Goal: Task Accomplishment & Management: Manage account settings

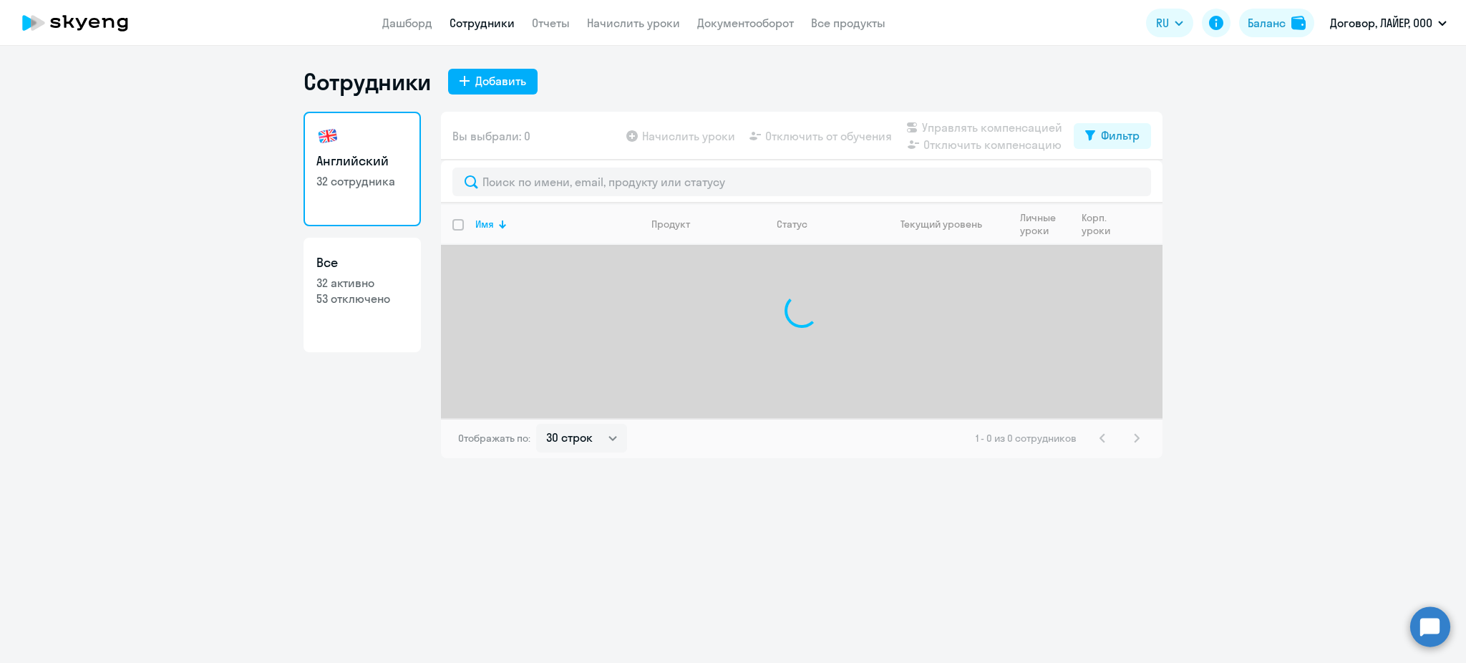
select select "30"
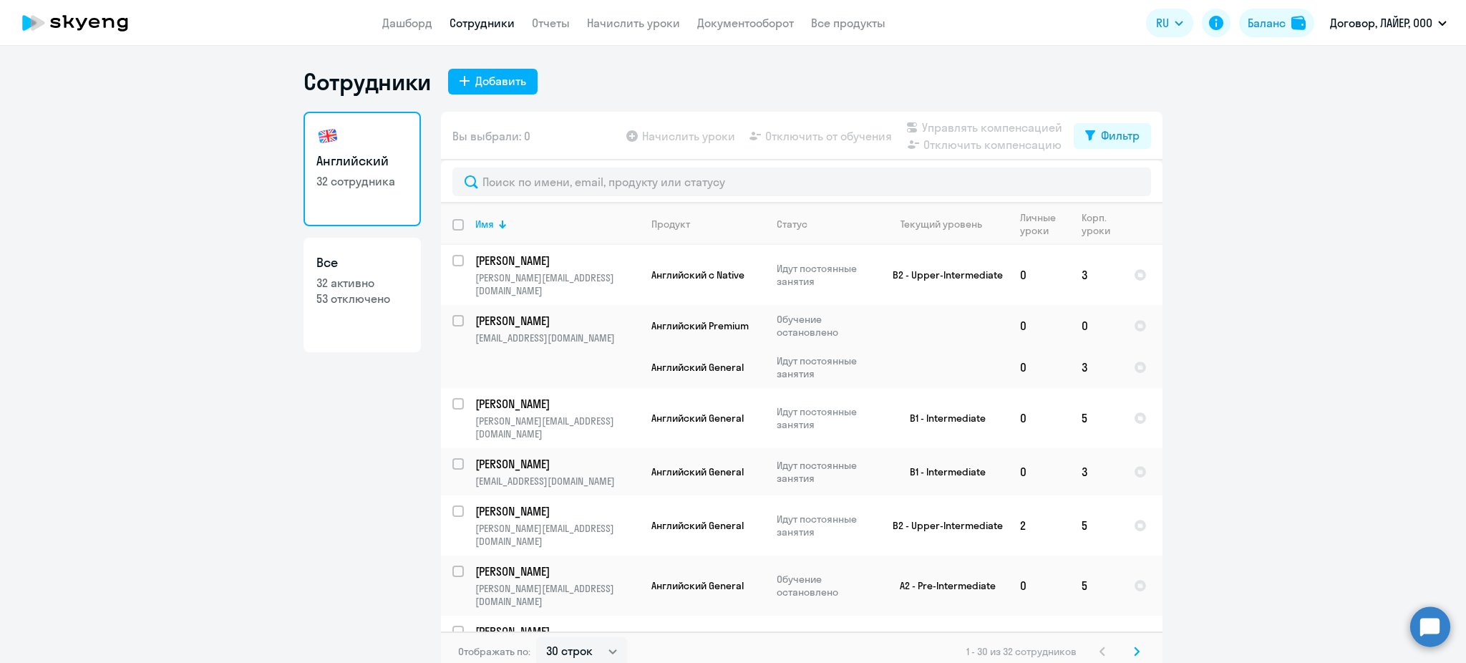
click at [1426, 609] on circle at bounding box center [1430, 626] width 40 height 40
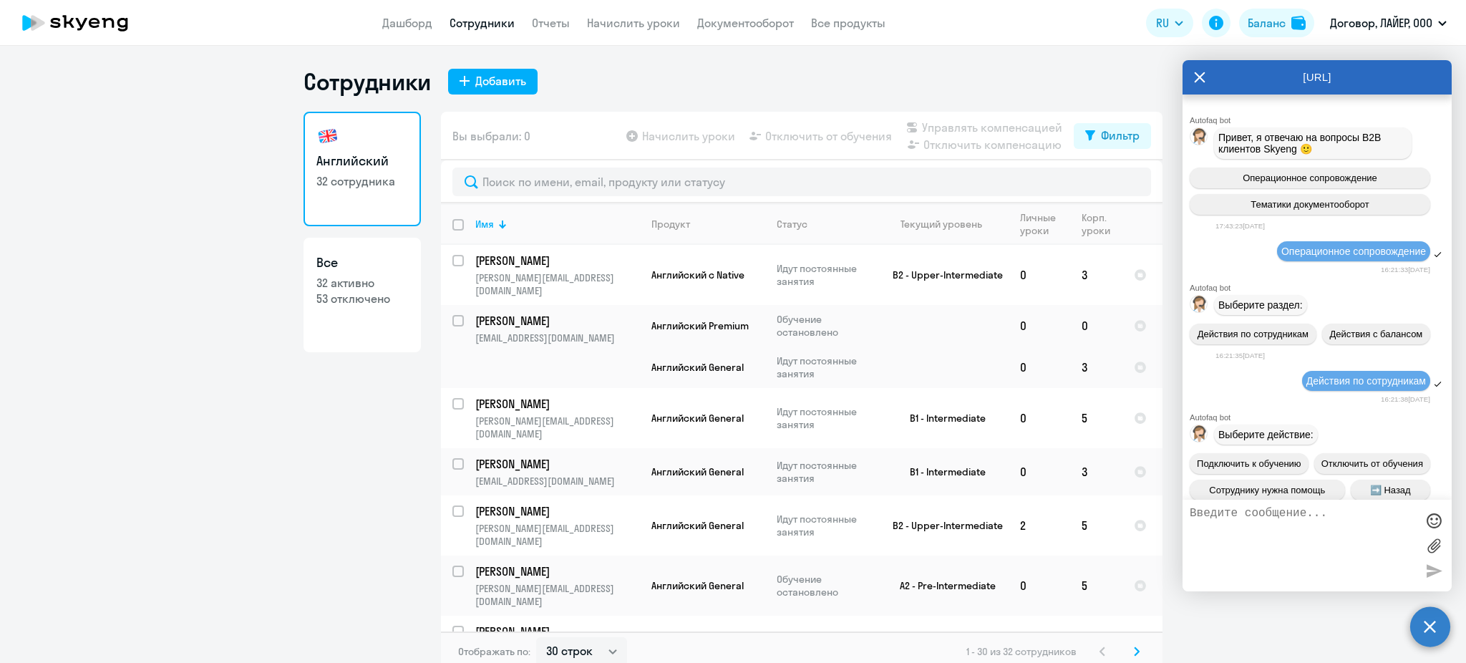
scroll to position [15311, 0]
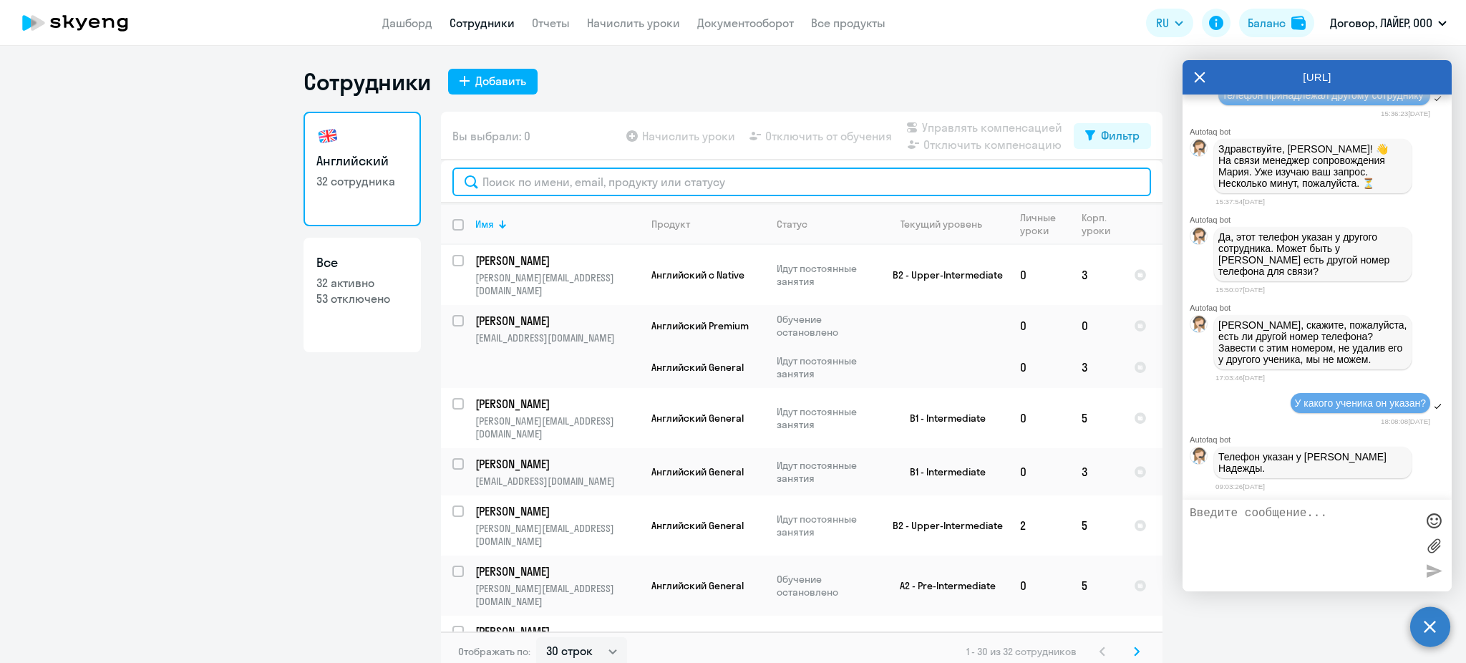
click at [538, 186] on input "text" at bounding box center [801, 182] width 699 height 29
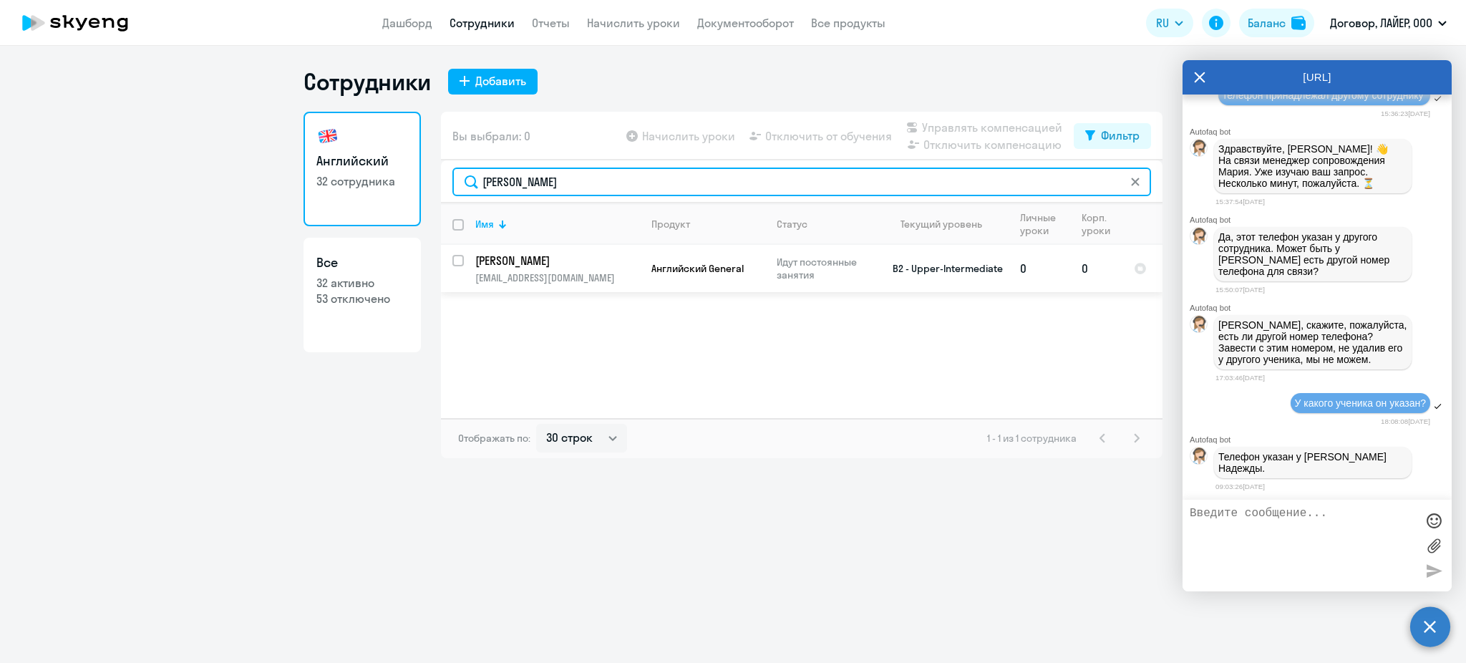
type input "[PERSON_NAME]"
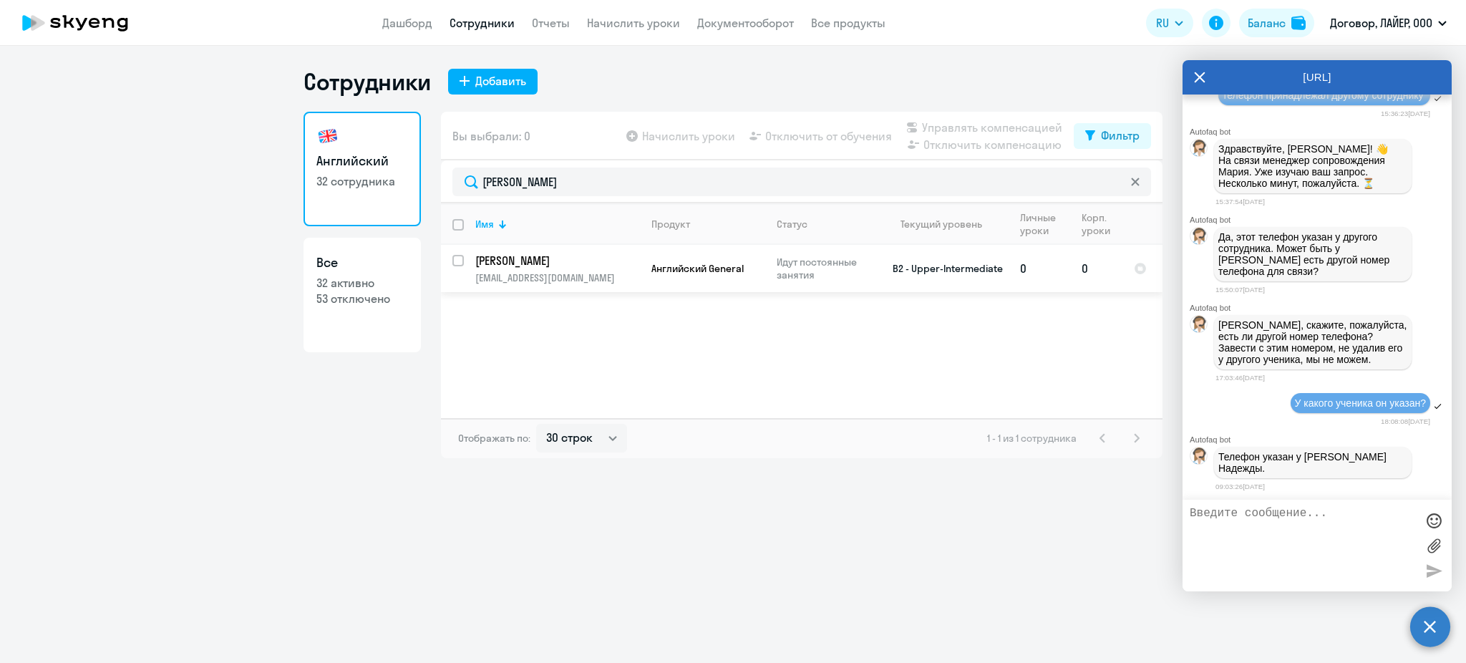
click at [452, 264] on input "select row 10416028" at bounding box center [466, 269] width 29 height 29
checkbox input "true"
click at [807, 136] on span "Отключить от обучения" at bounding box center [828, 135] width 127 height 17
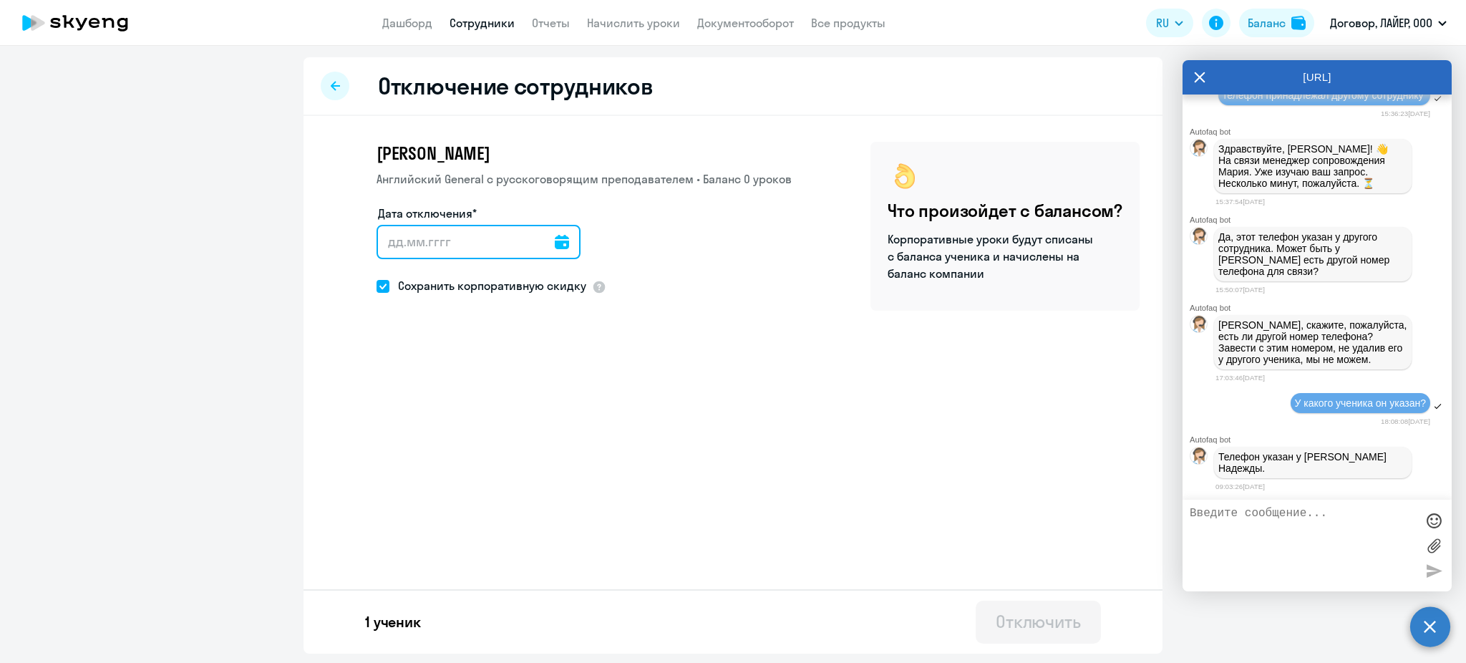
click at [435, 240] on input "Дата отключения*" at bounding box center [479, 242] width 204 height 34
click at [555, 246] on icon at bounding box center [562, 242] width 14 height 14
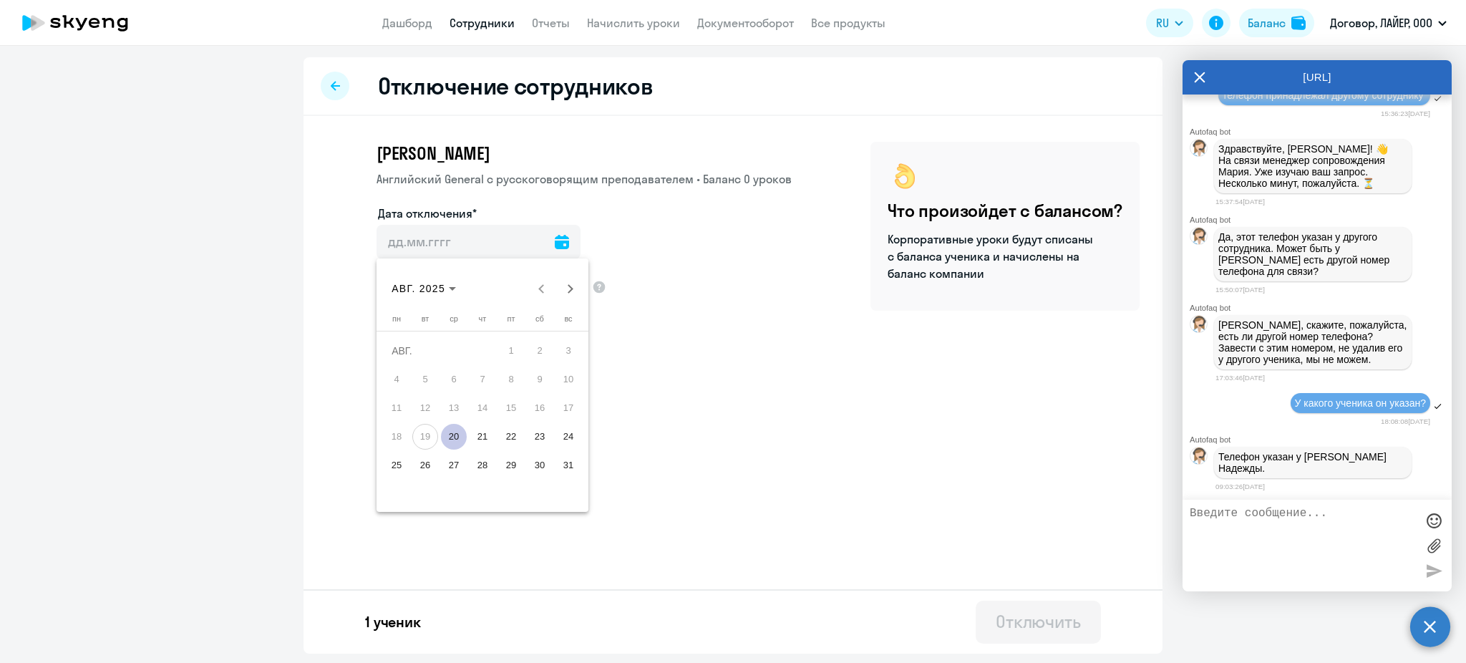
click at [458, 431] on span "20" at bounding box center [454, 437] width 26 height 26
type input "[DATE]"
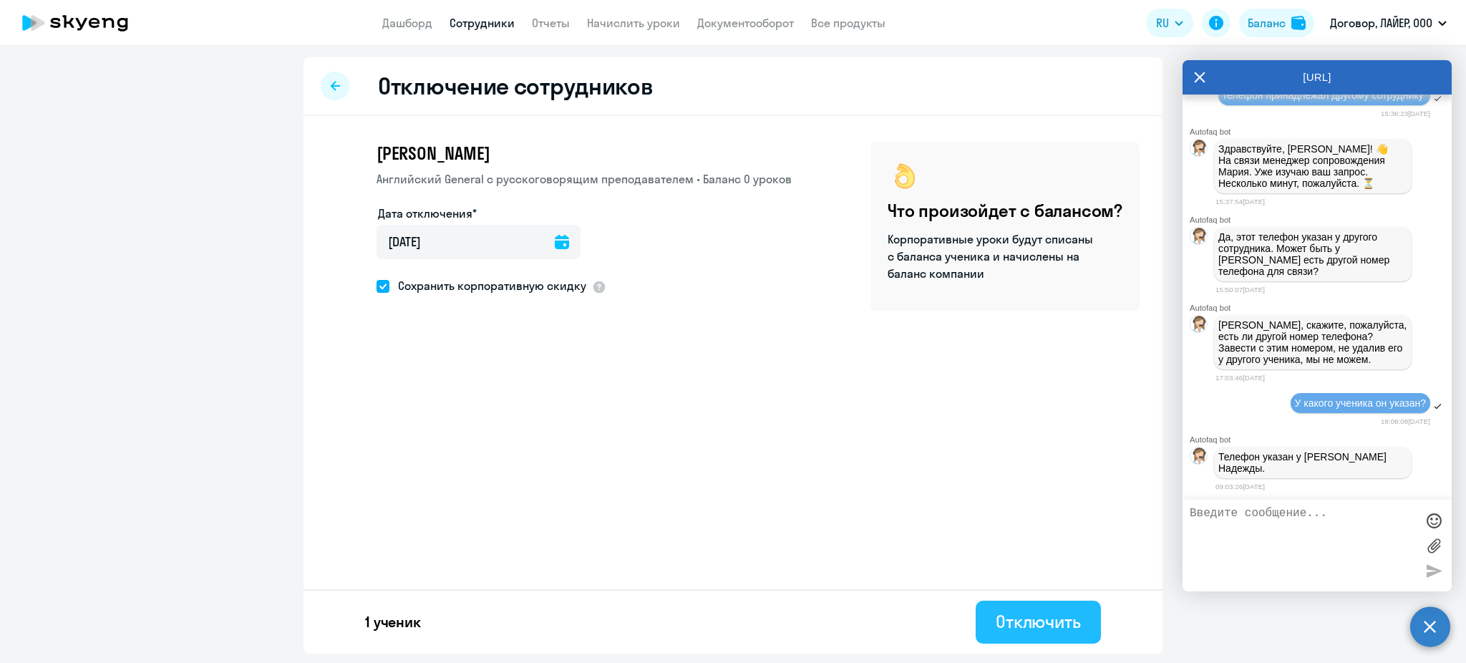
click at [1023, 617] on div "Отключить" at bounding box center [1038, 621] width 85 height 23
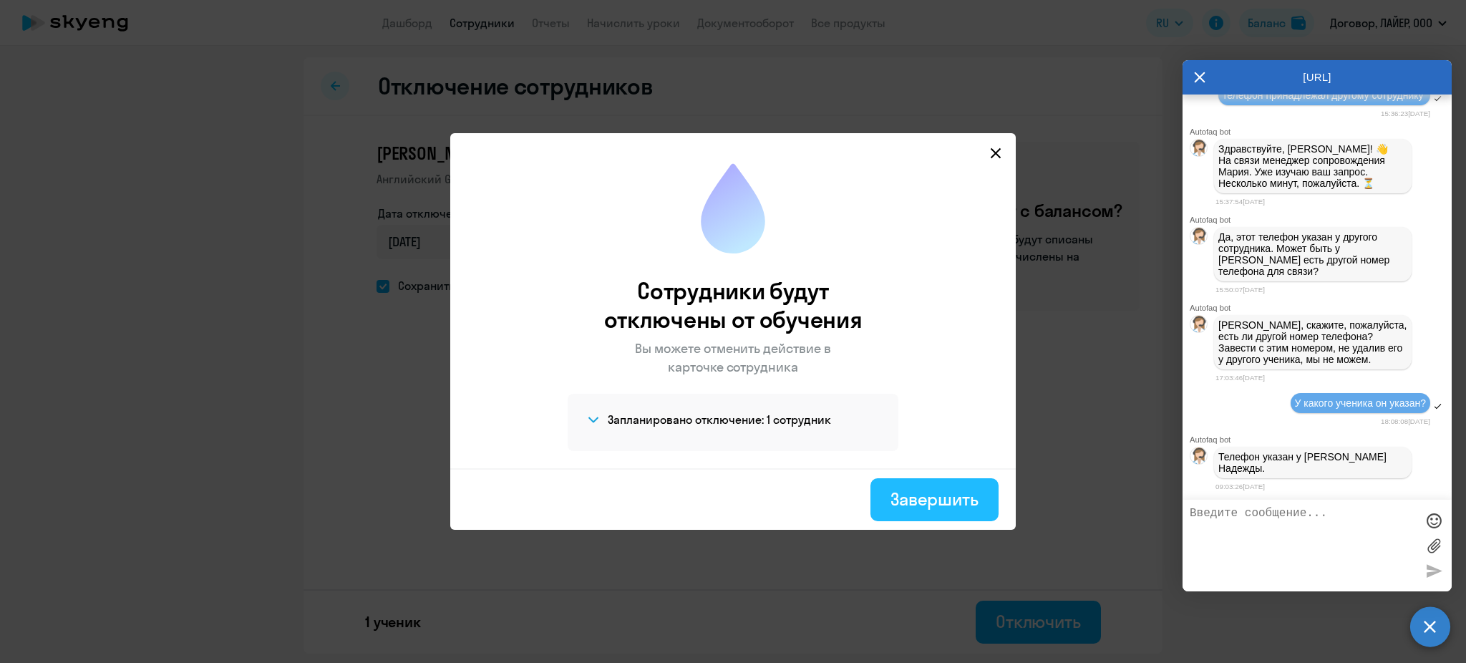
click at [964, 513] on button "Завершить" at bounding box center [935, 499] width 128 height 43
select select "30"
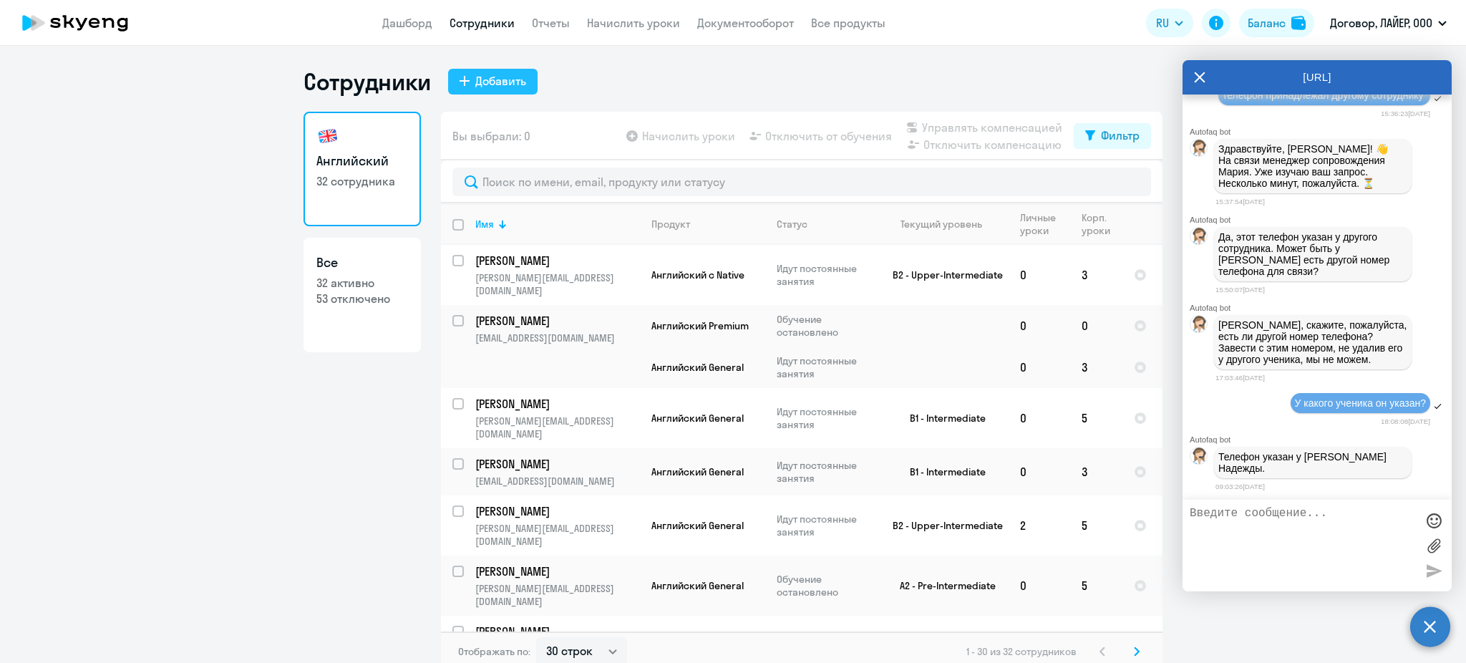
click at [475, 82] on div "Добавить" at bounding box center [500, 80] width 51 height 17
select select "english_adult_not_native_speaker"
select select "3"
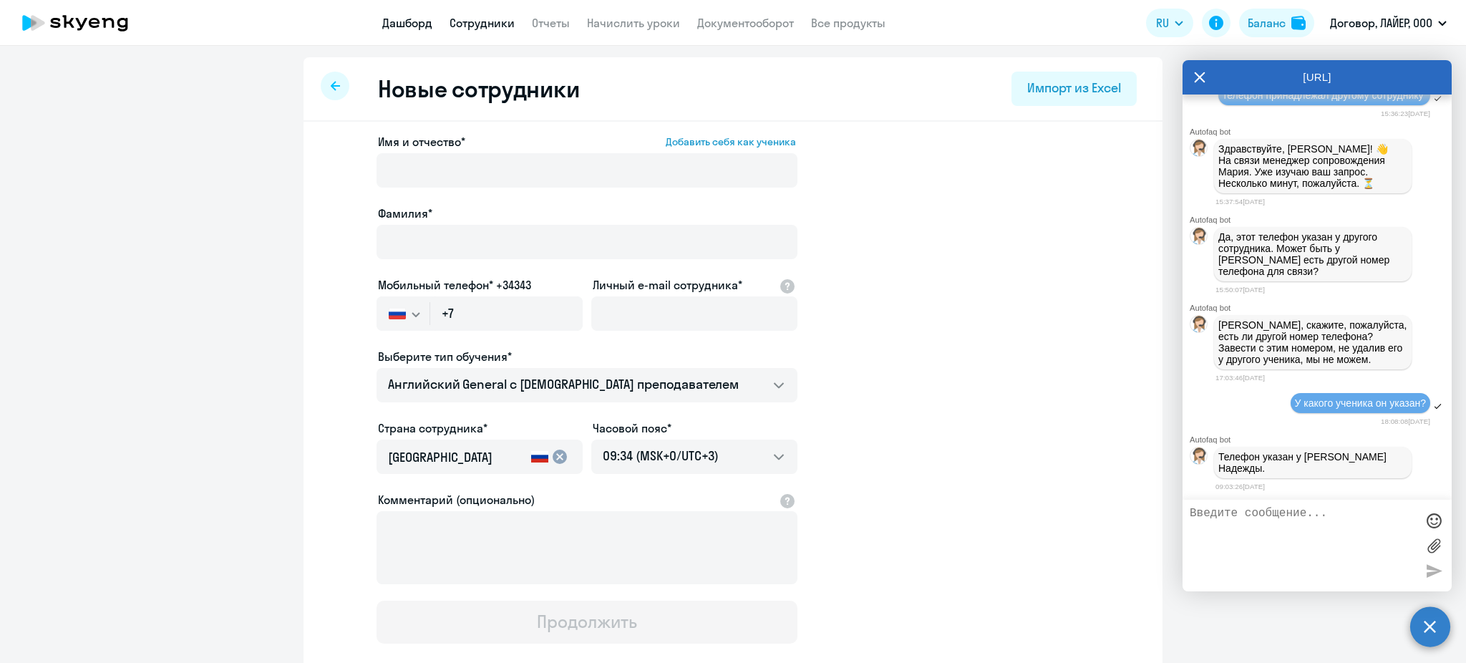
click at [397, 22] on link "Дашборд" at bounding box center [407, 23] width 50 height 14
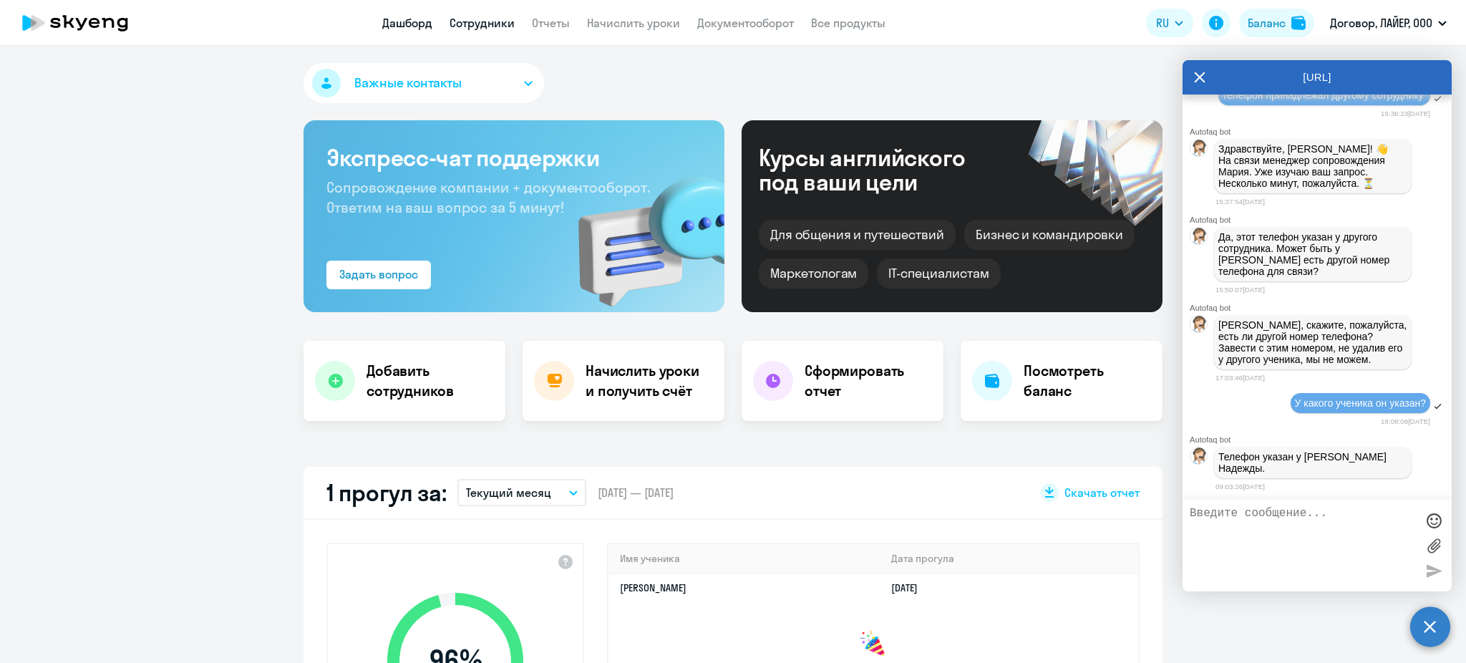
click at [500, 29] on link "Сотрудники" at bounding box center [482, 23] width 65 height 14
select select "30"
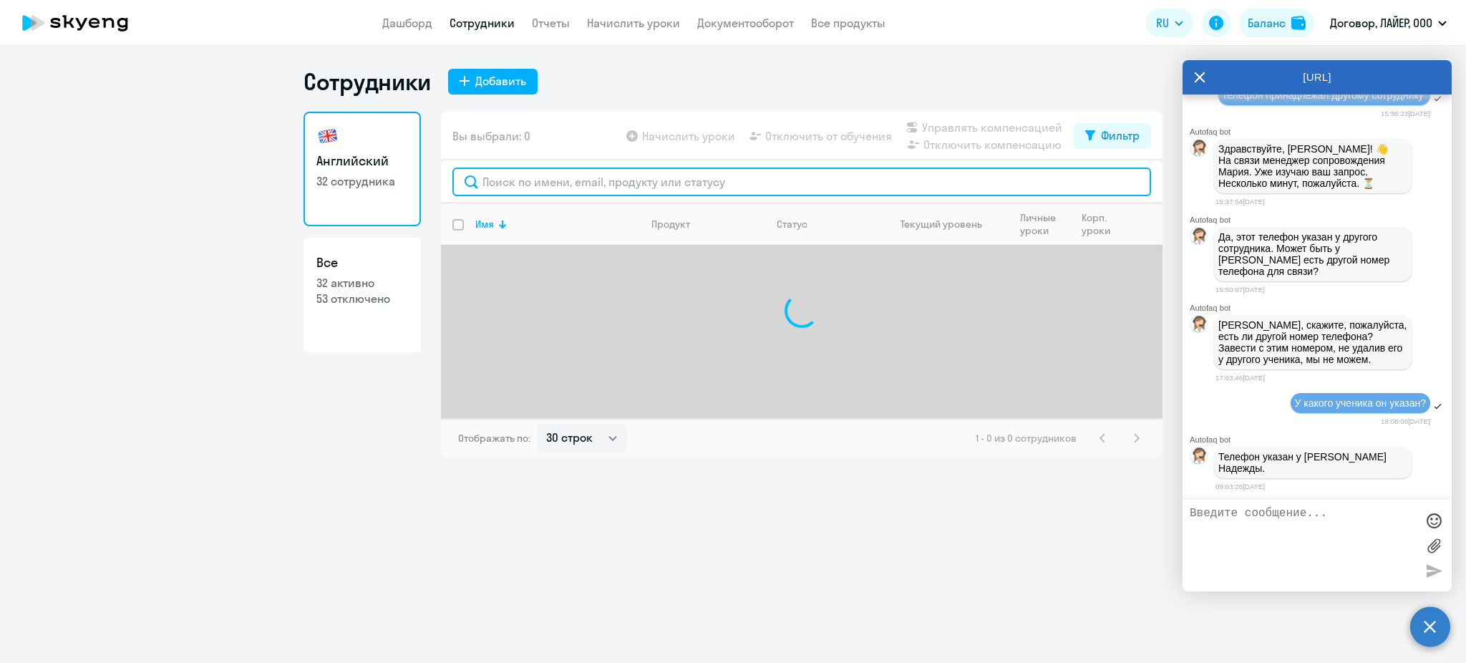
click at [546, 189] on input "text" at bounding box center [801, 182] width 699 height 29
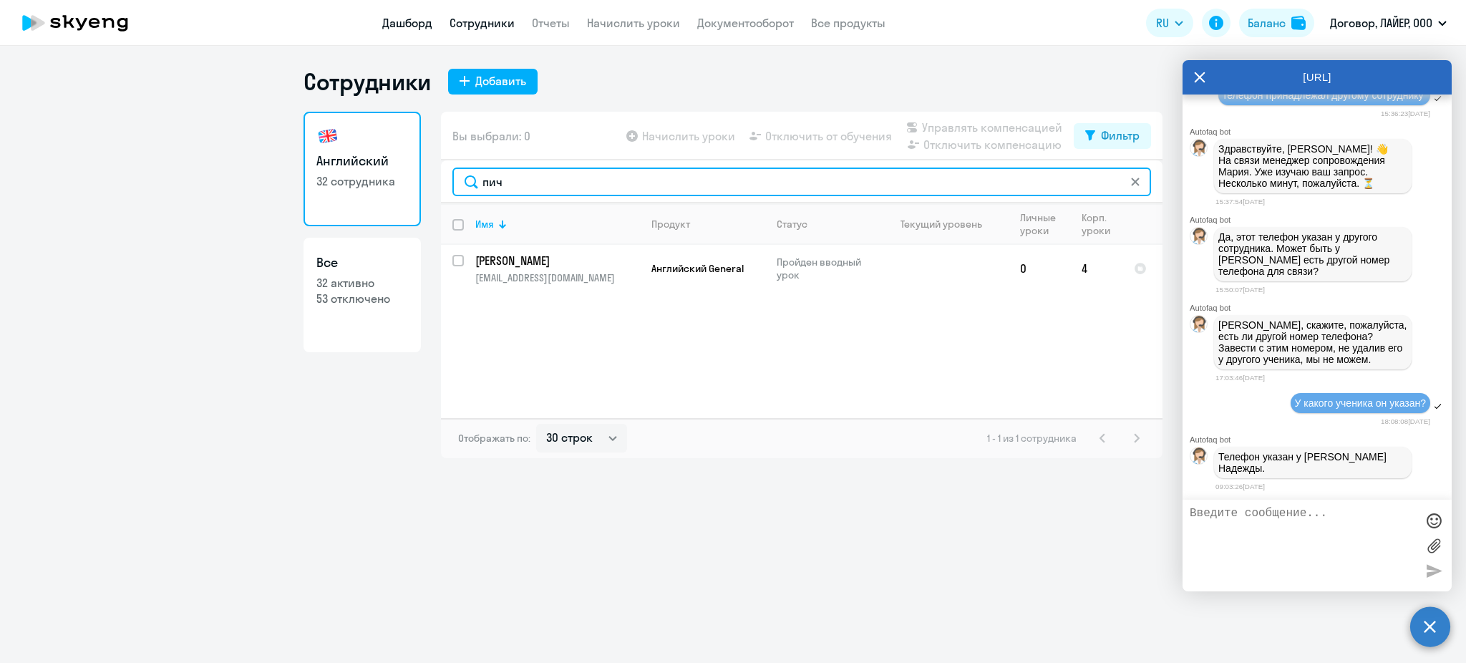
type input "пич"
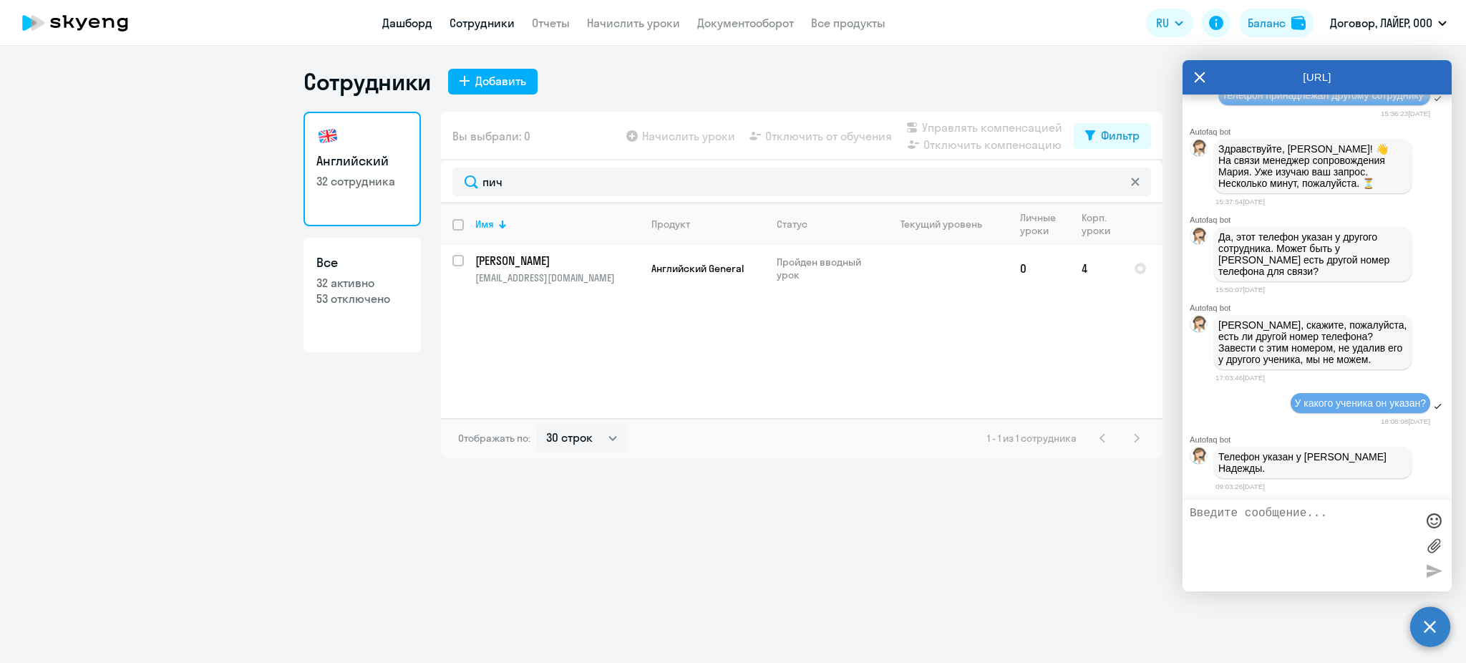
click at [415, 23] on link "Дашборд" at bounding box center [407, 23] width 50 height 14
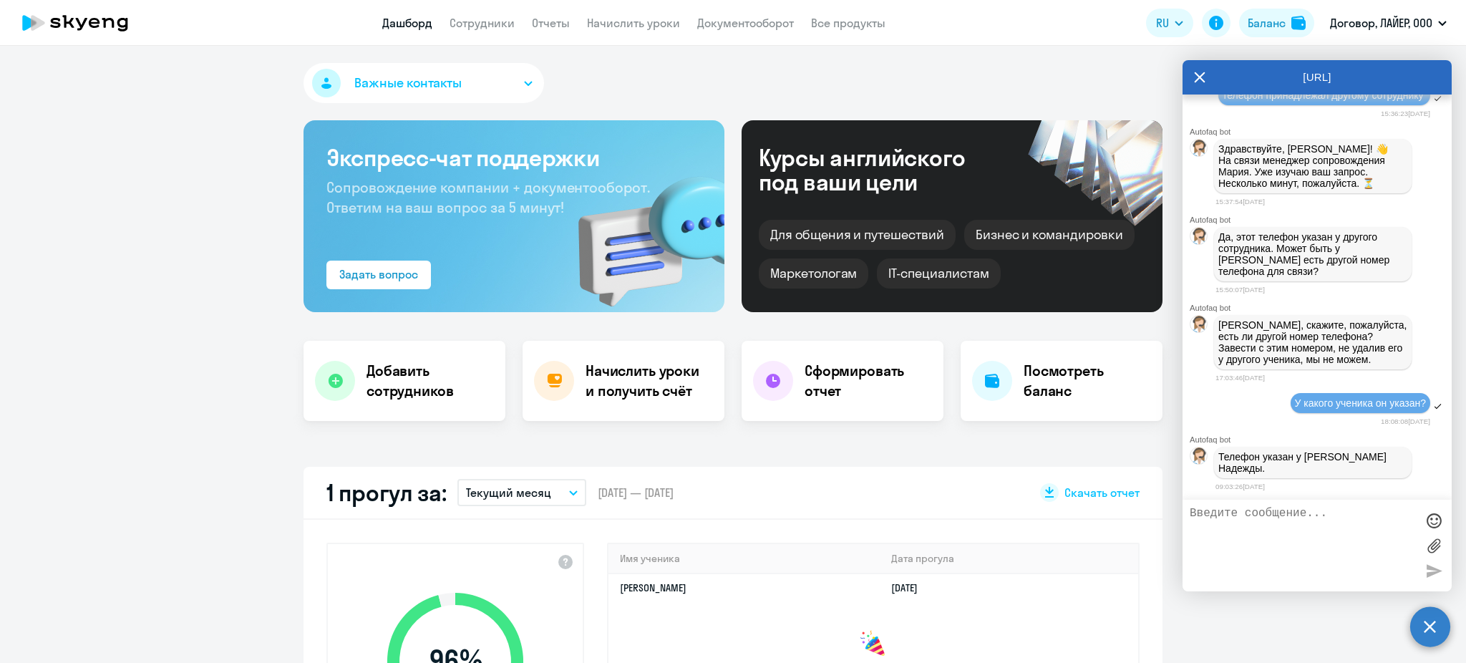
select select "30"
click at [475, 24] on link "Сотрудники" at bounding box center [482, 23] width 65 height 14
select select "30"
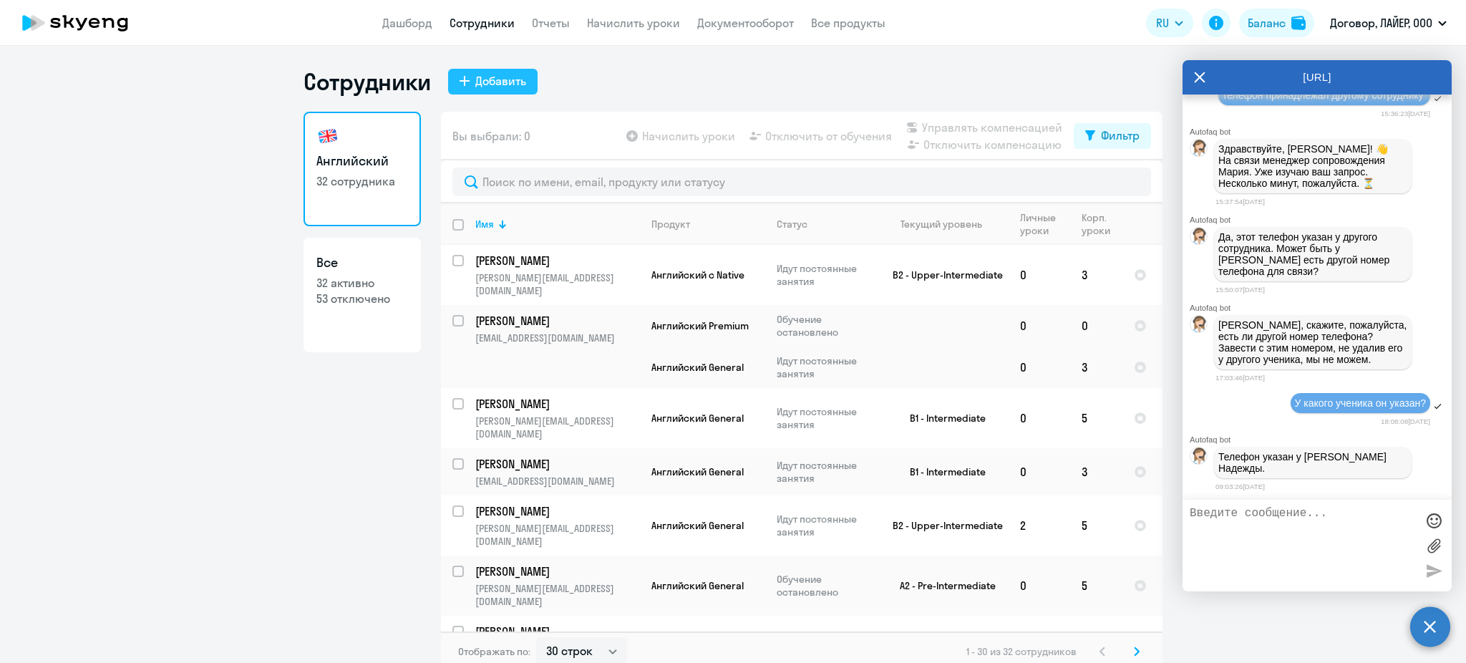
click at [463, 87] on button "Добавить" at bounding box center [492, 82] width 89 height 26
select select "english_adult_not_native_speaker"
select select "3"
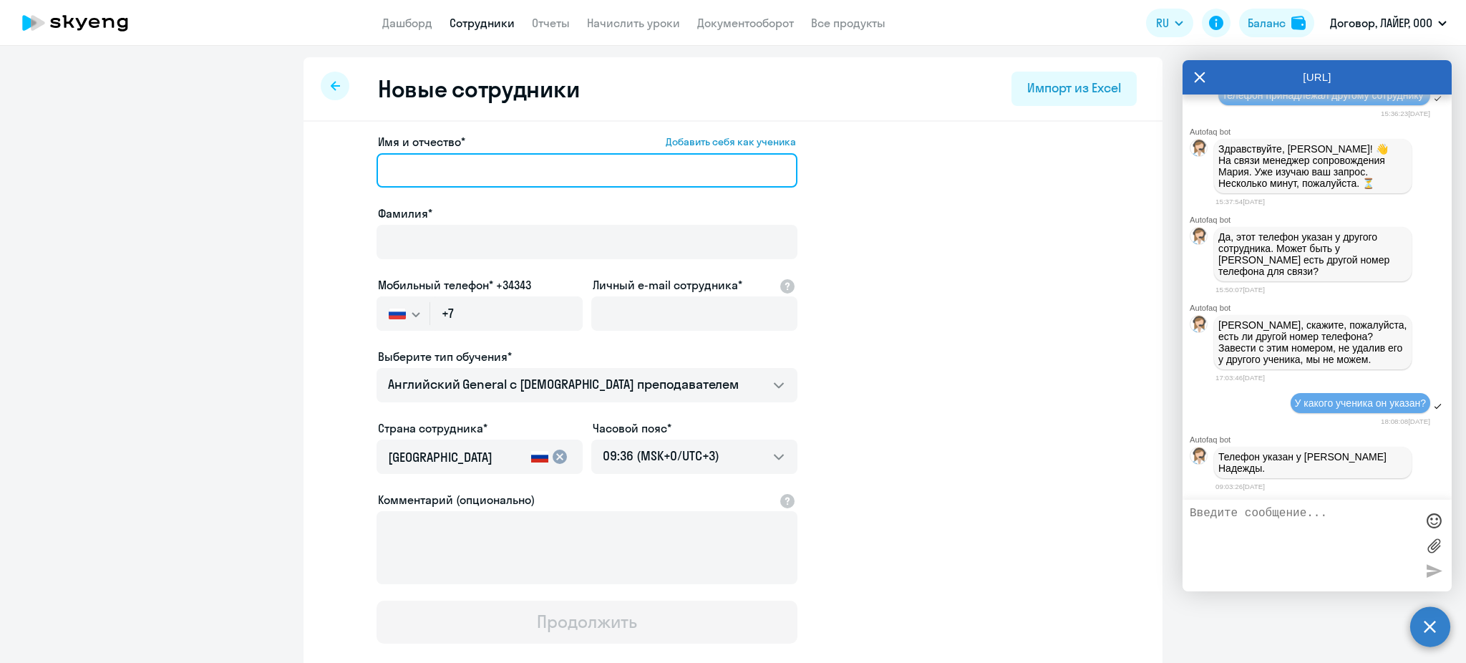
click at [456, 173] on input "Имя и отчество* Добавить себя как ученика" at bounding box center [587, 170] width 421 height 34
type input "[PERSON_NAME]"
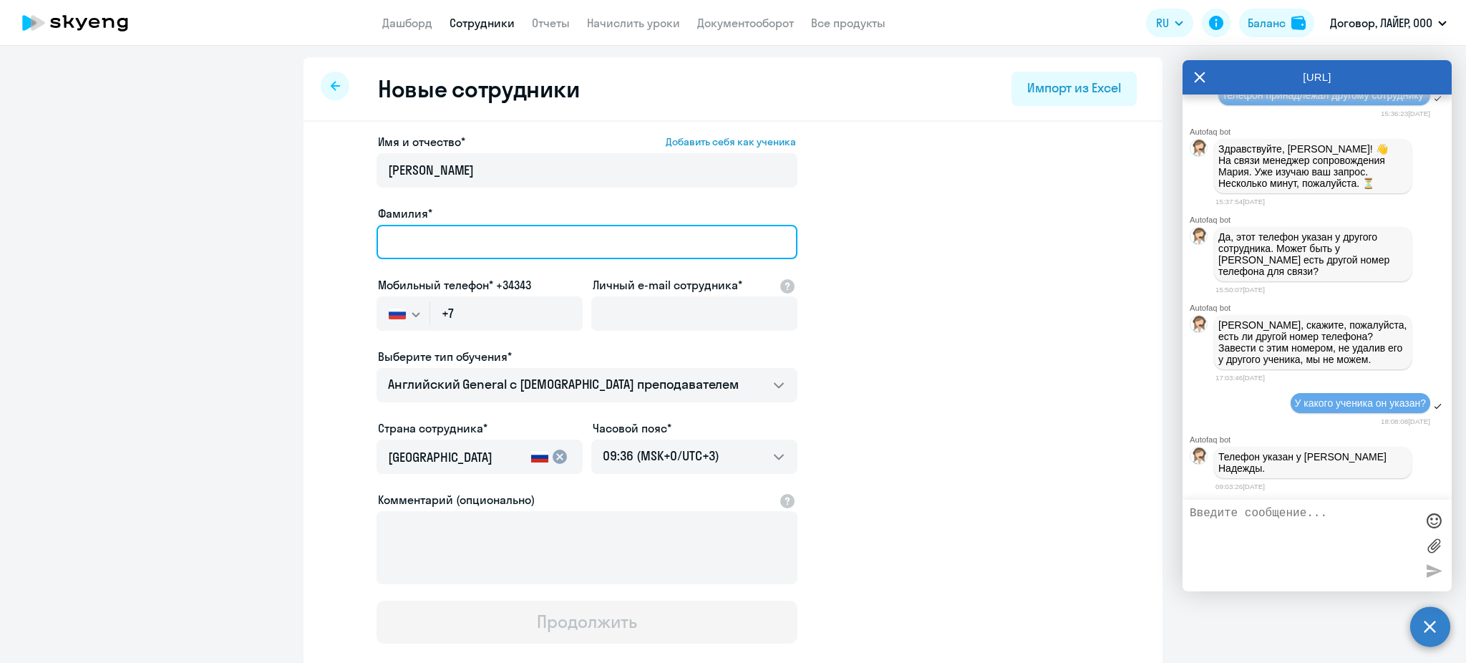
click at [479, 251] on input "Фамилия*" at bounding box center [587, 242] width 421 height 34
type input "[PERSON_NAME]"
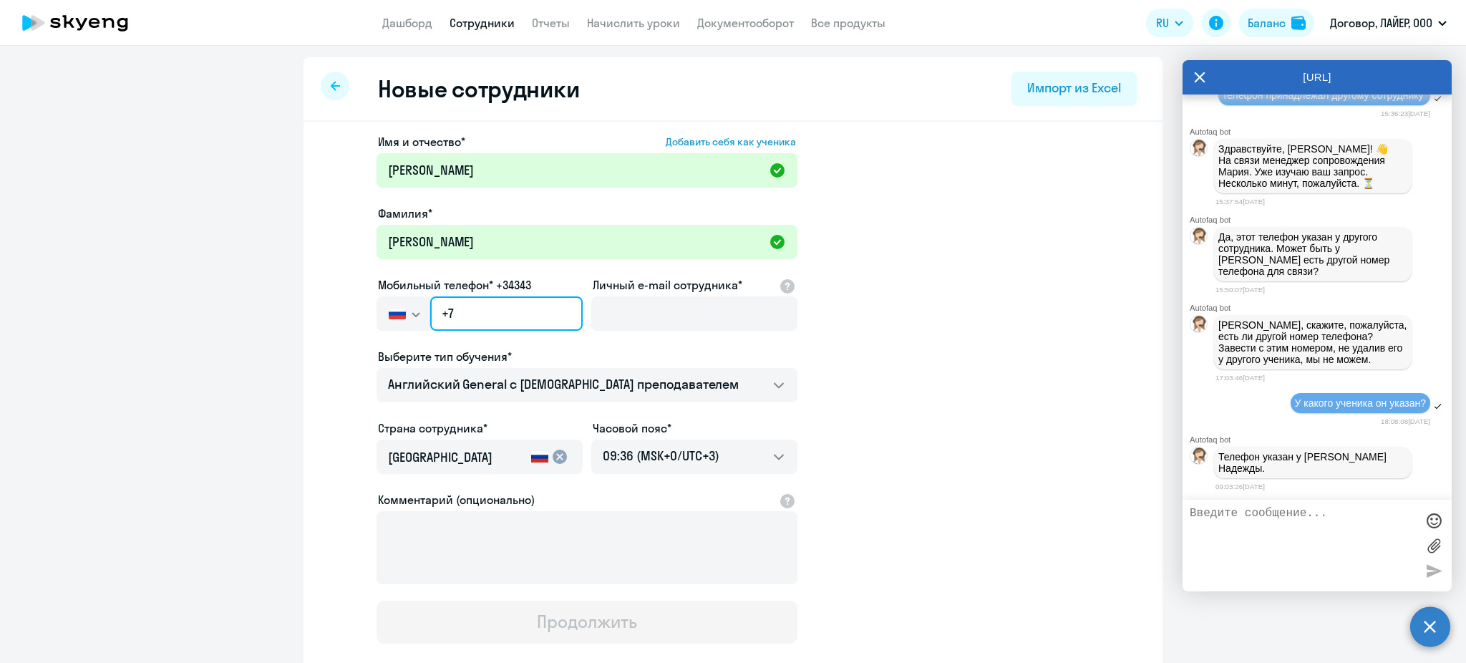
click at [485, 326] on input "+7" at bounding box center [506, 313] width 152 height 34
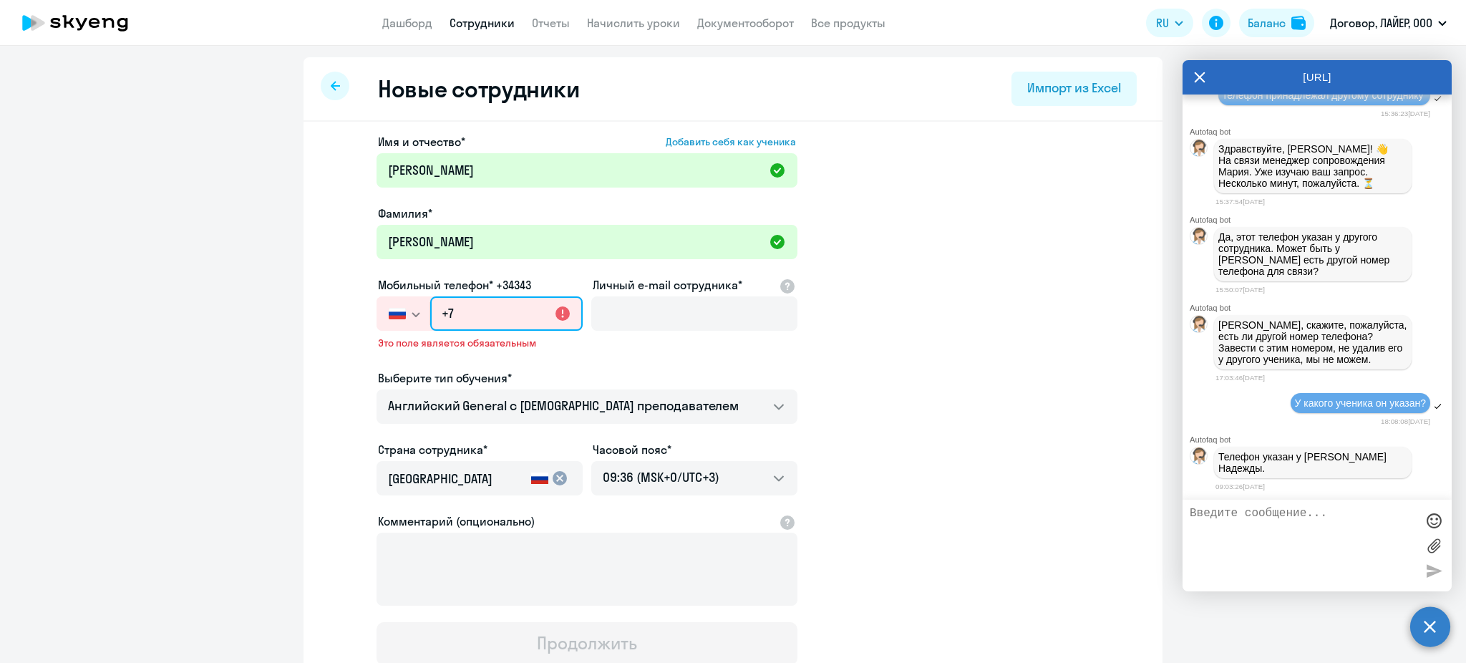
click at [497, 313] on input "+7" at bounding box center [506, 313] width 152 height 34
paste input "[PHONE_NUMBER]"
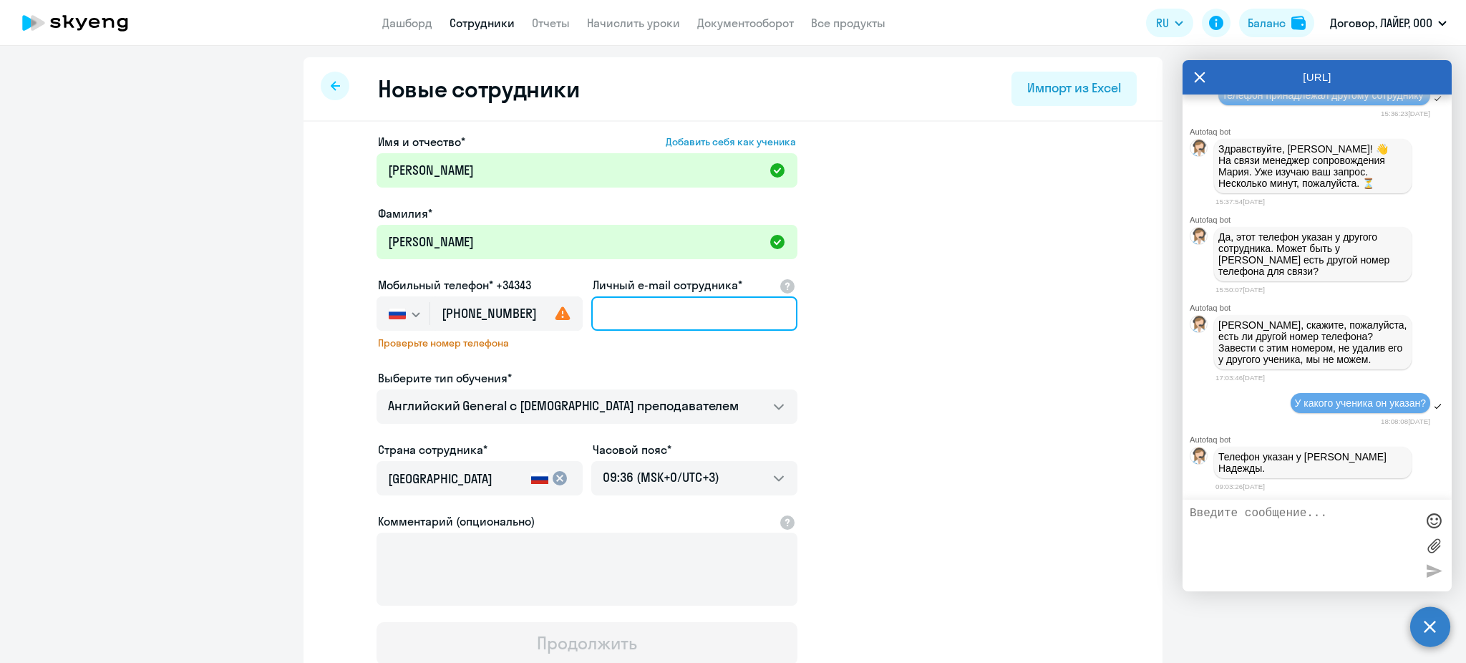
click at [649, 326] on input "Личный e-mail сотрудника*" at bounding box center [694, 313] width 206 height 34
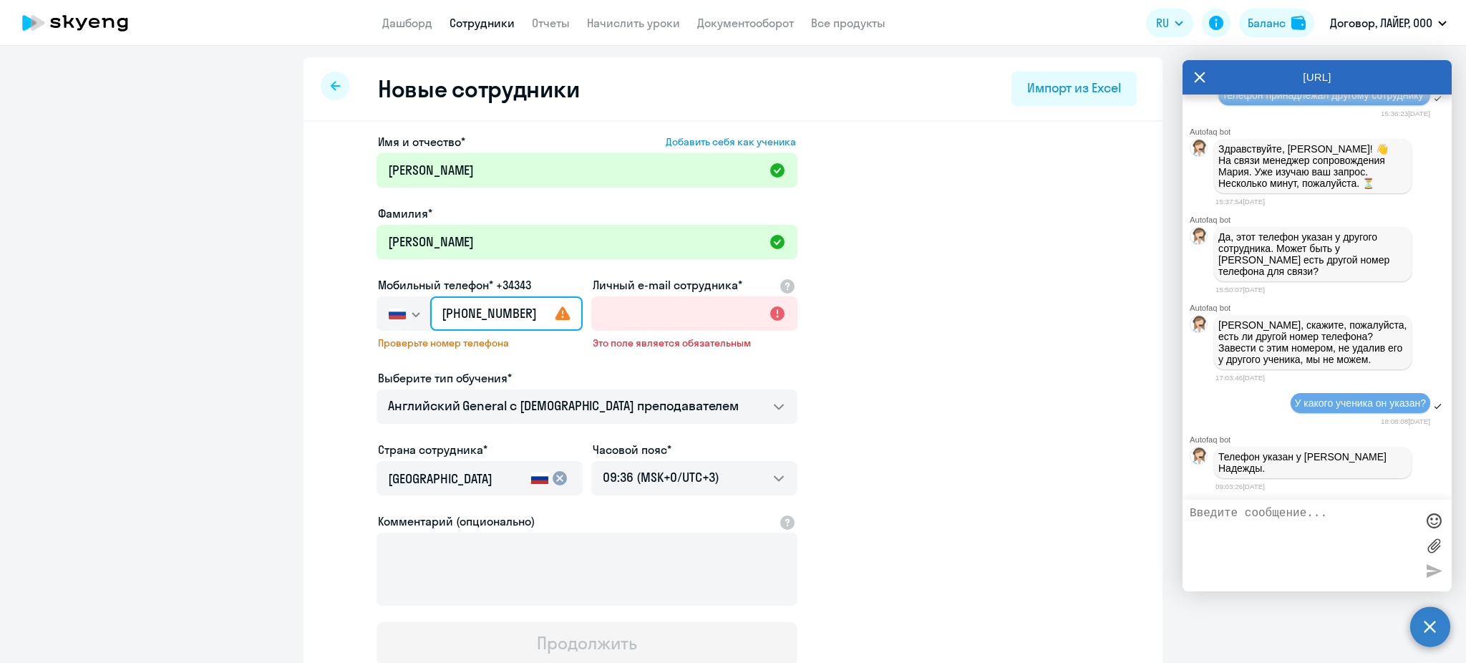
click at [513, 313] on input "[PHONE_NUMBER]" at bounding box center [506, 313] width 152 height 34
click at [510, 316] on input "[PHONE_NUMBER]" at bounding box center [506, 313] width 152 height 34
type input "[PHONE_NUMBER]"
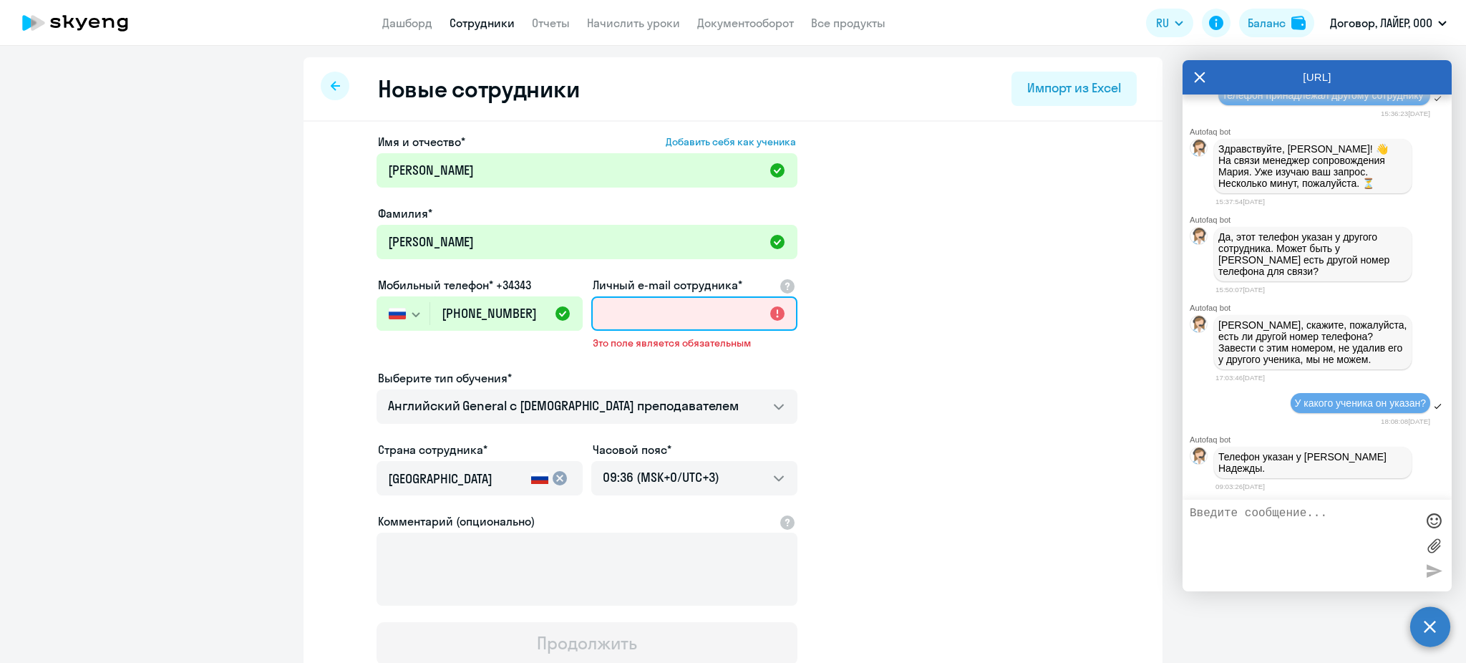
click at [620, 319] on input "Личный e-mail сотрудника*" at bounding box center [694, 313] width 206 height 34
paste input "[PERSON_NAME][EMAIL_ADDRESS][DOMAIN_NAME]"
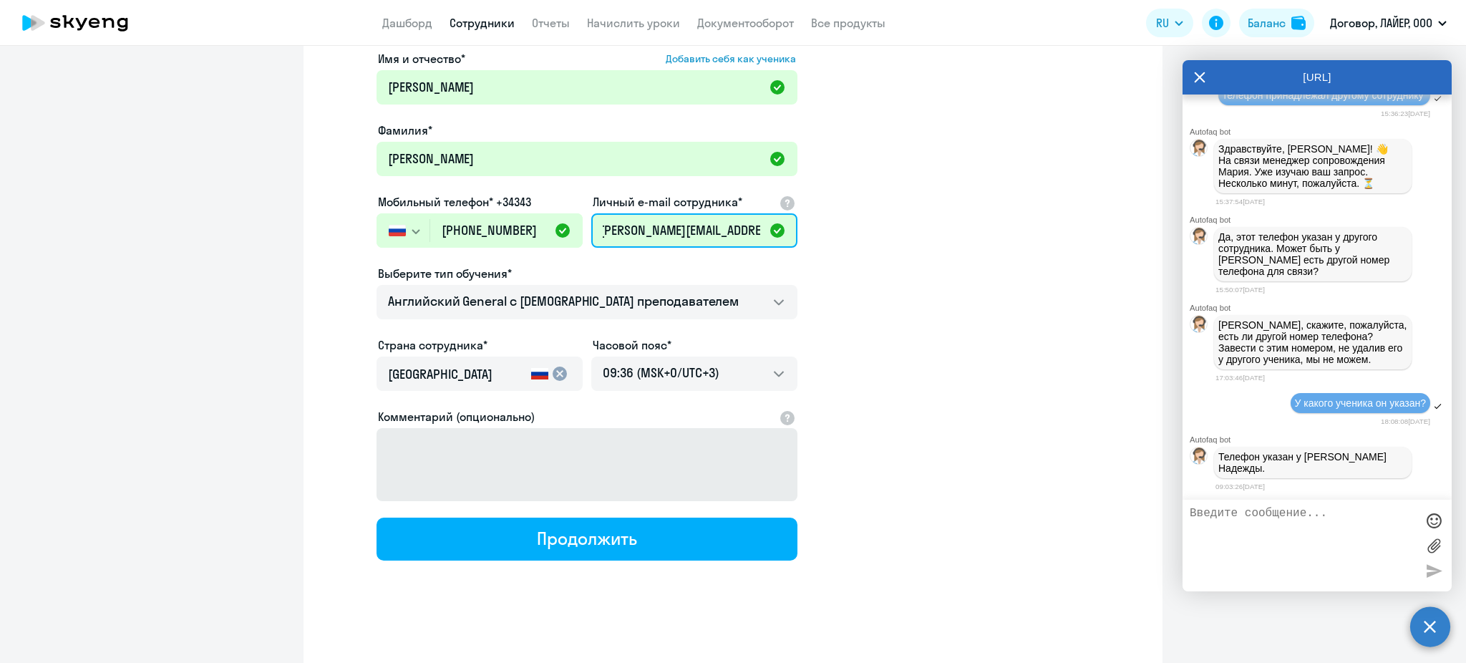
scroll to position [84, 0]
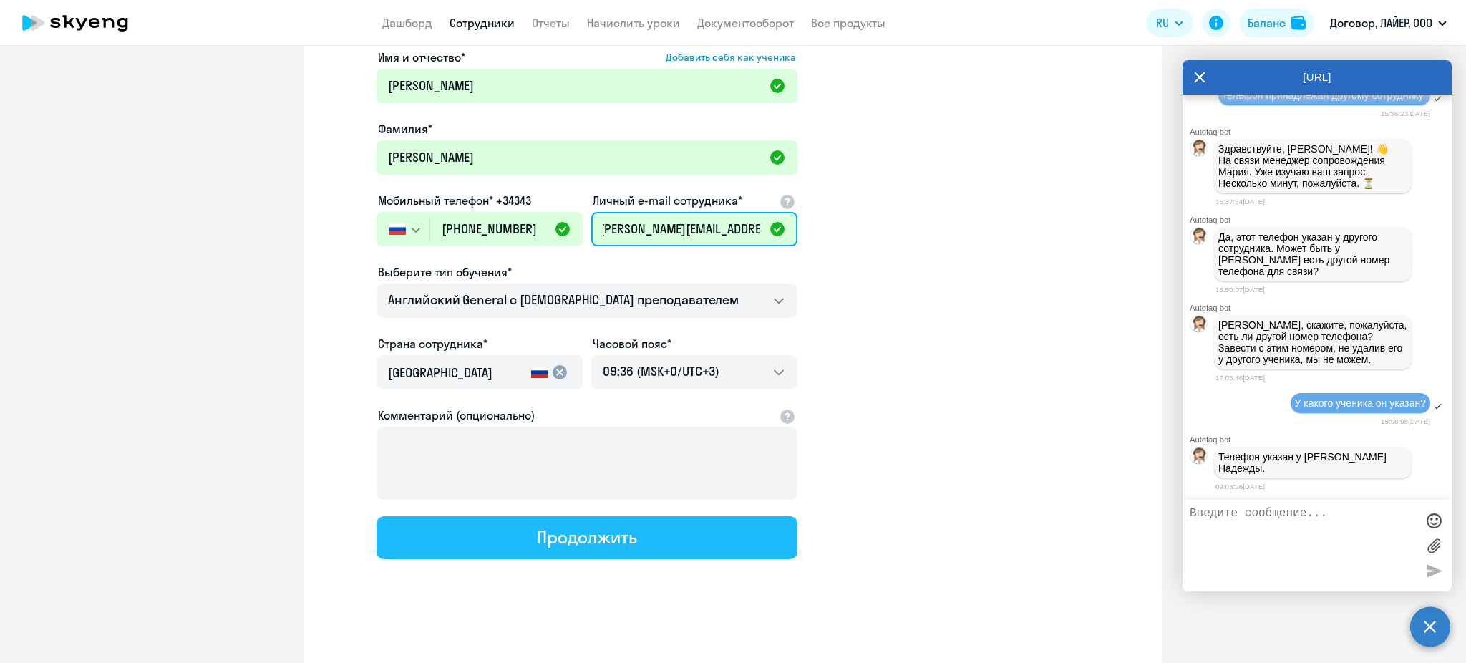
type input "[PERSON_NAME][EMAIL_ADDRESS][DOMAIN_NAME]"
click at [627, 536] on div "Продолжить" at bounding box center [587, 537] width 100 height 23
select select "english_adult_not_native_speaker"
select select "3"
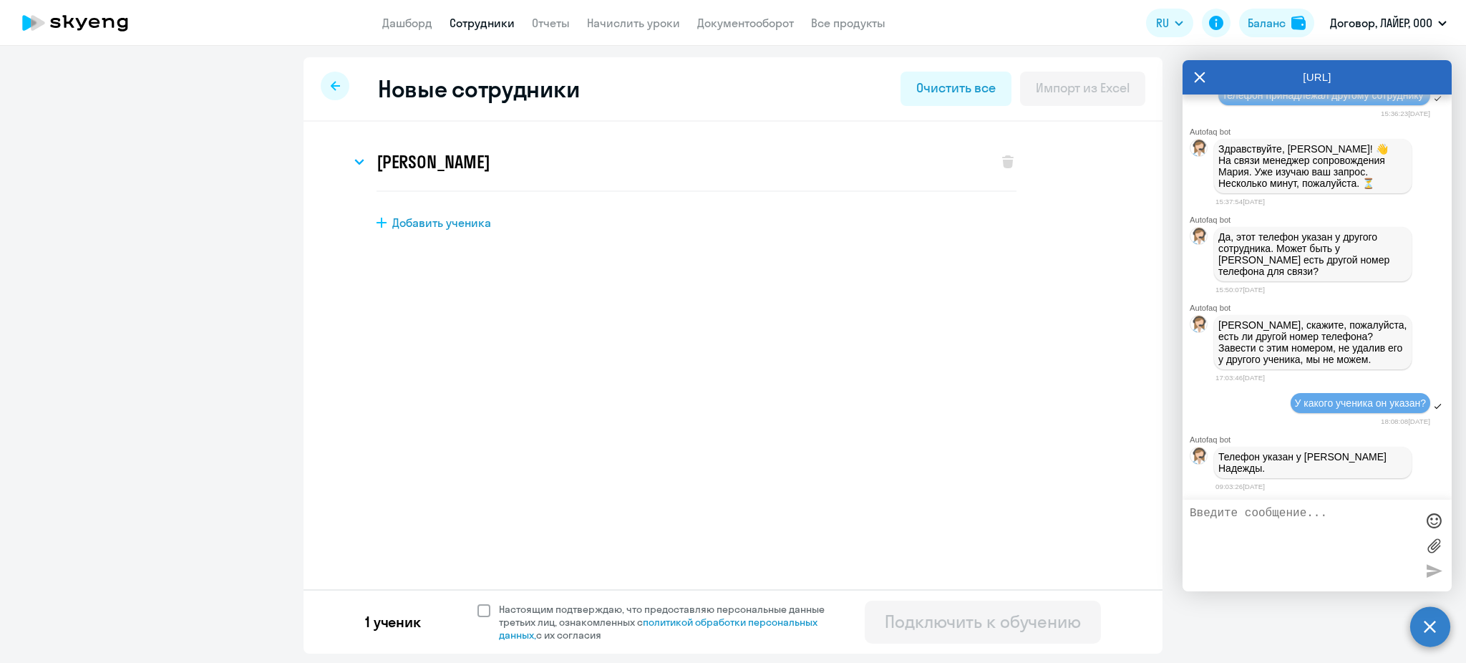
click at [484, 614] on span at bounding box center [484, 610] width 13 height 13
click at [478, 603] on input "Настоящим подтверждаю, что предоставляю персональные данные третьих лиц, ознако…" at bounding box center [477, 602] width 1 height 1
checkbox input "true"
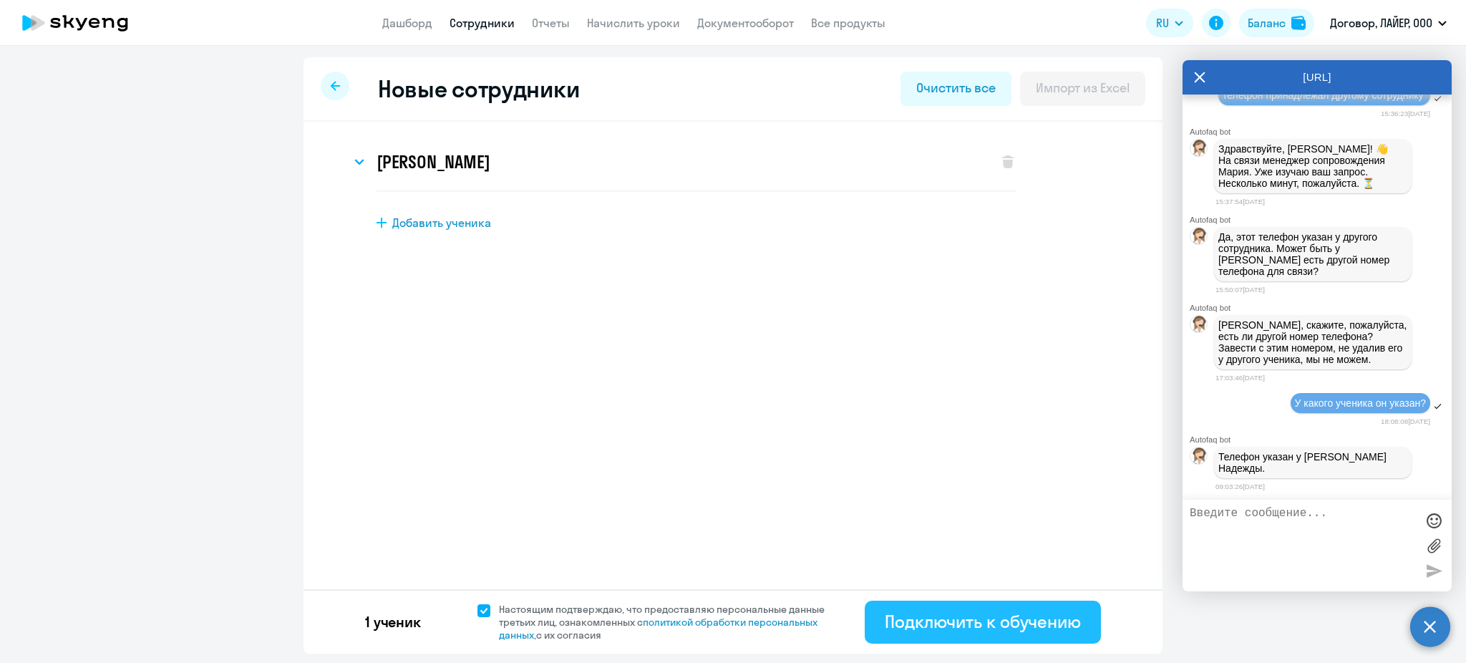
click at [999, 624] on div "Подключить к обучению" at bounding box center [983, 621] width 196 height 23
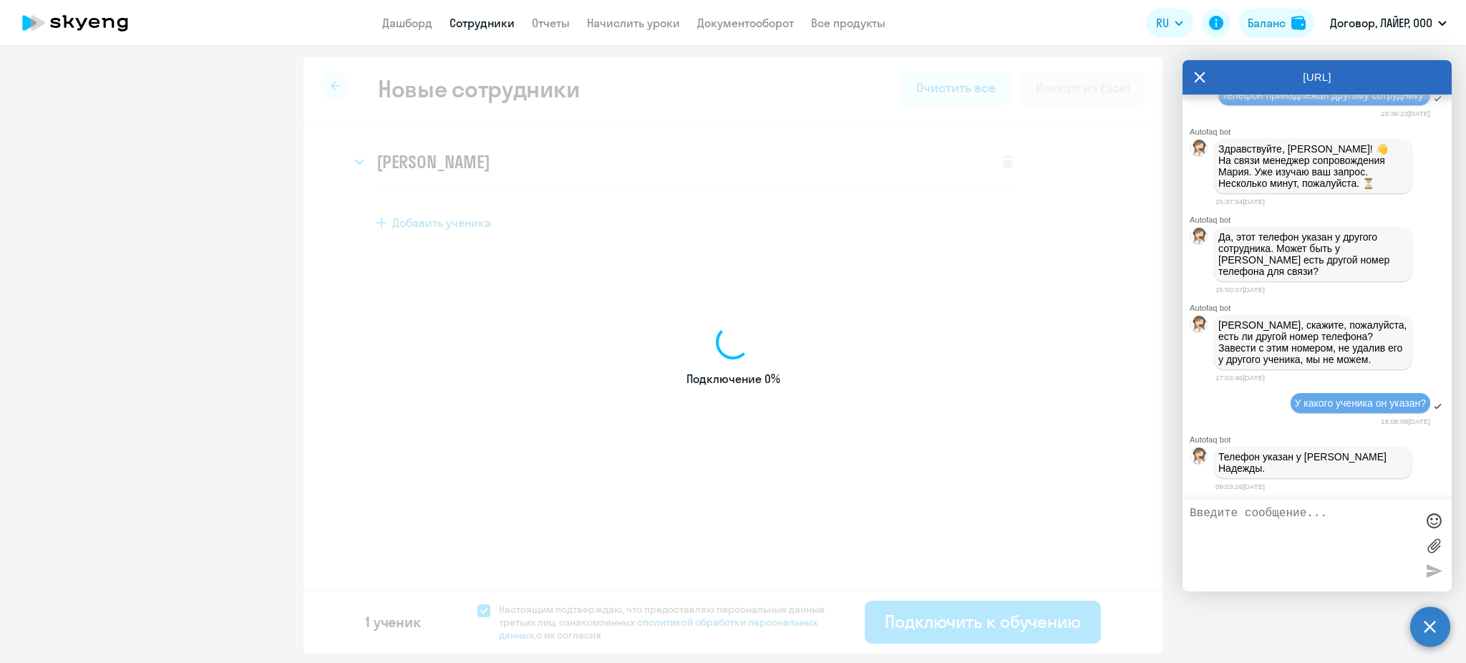
select select "english_adult_not_native_speaker"
select select "3"
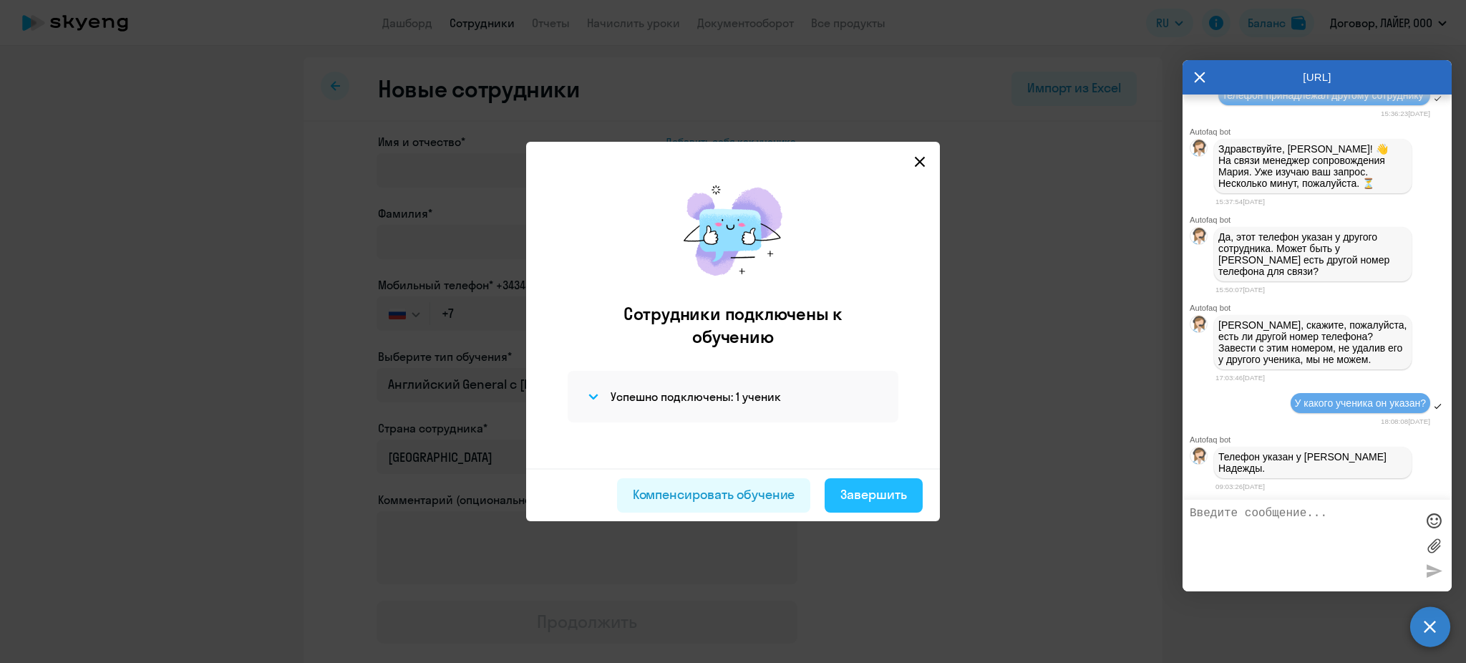
click at [851, 493] on div "Завершить" at bounding box center [874, 494] width 67 height 19
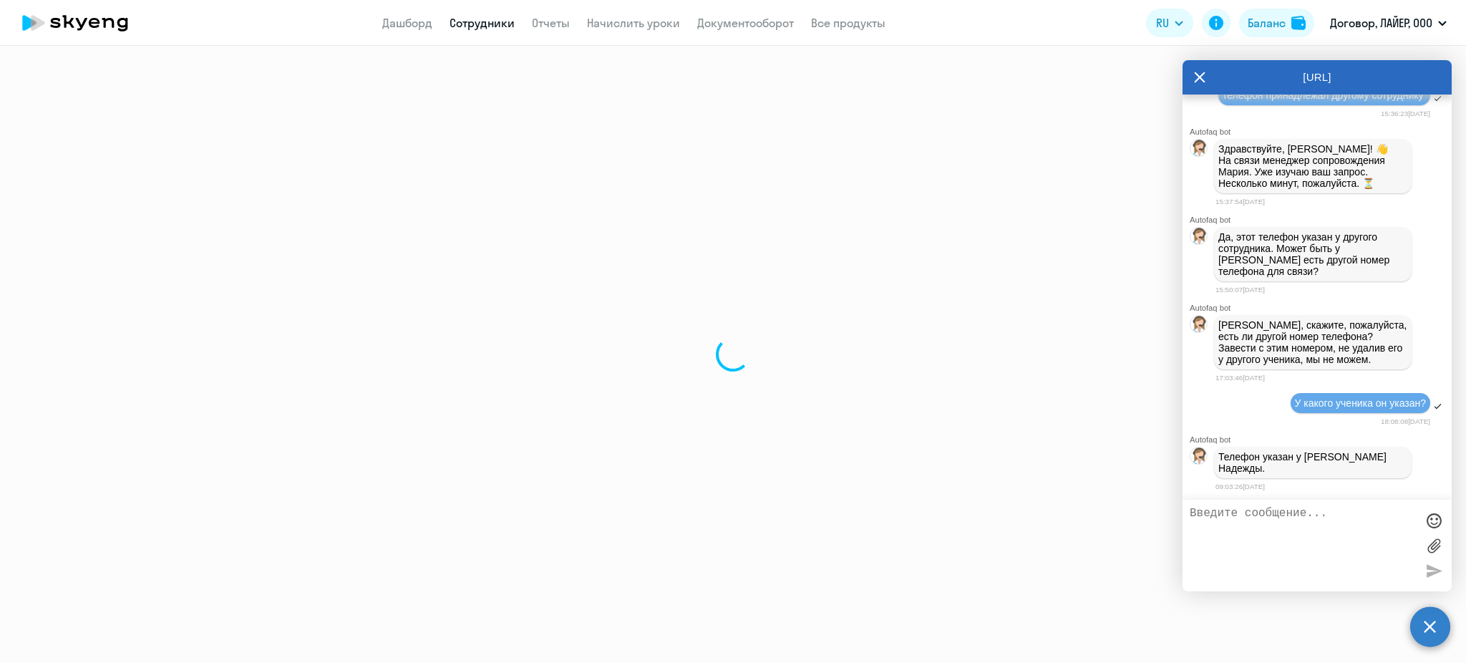
select select "30"
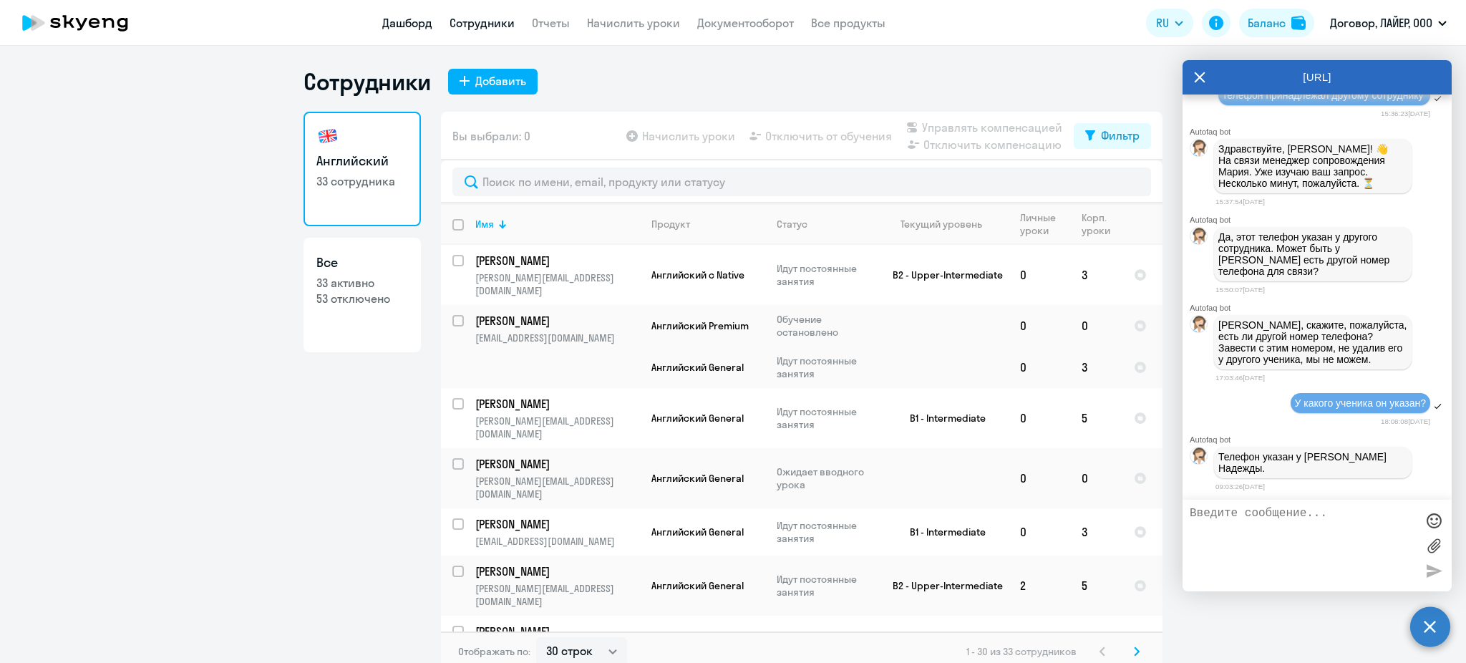
click at [418, 26] on link "Дашборд" at bounding box center [407, 23] width 50 height 14
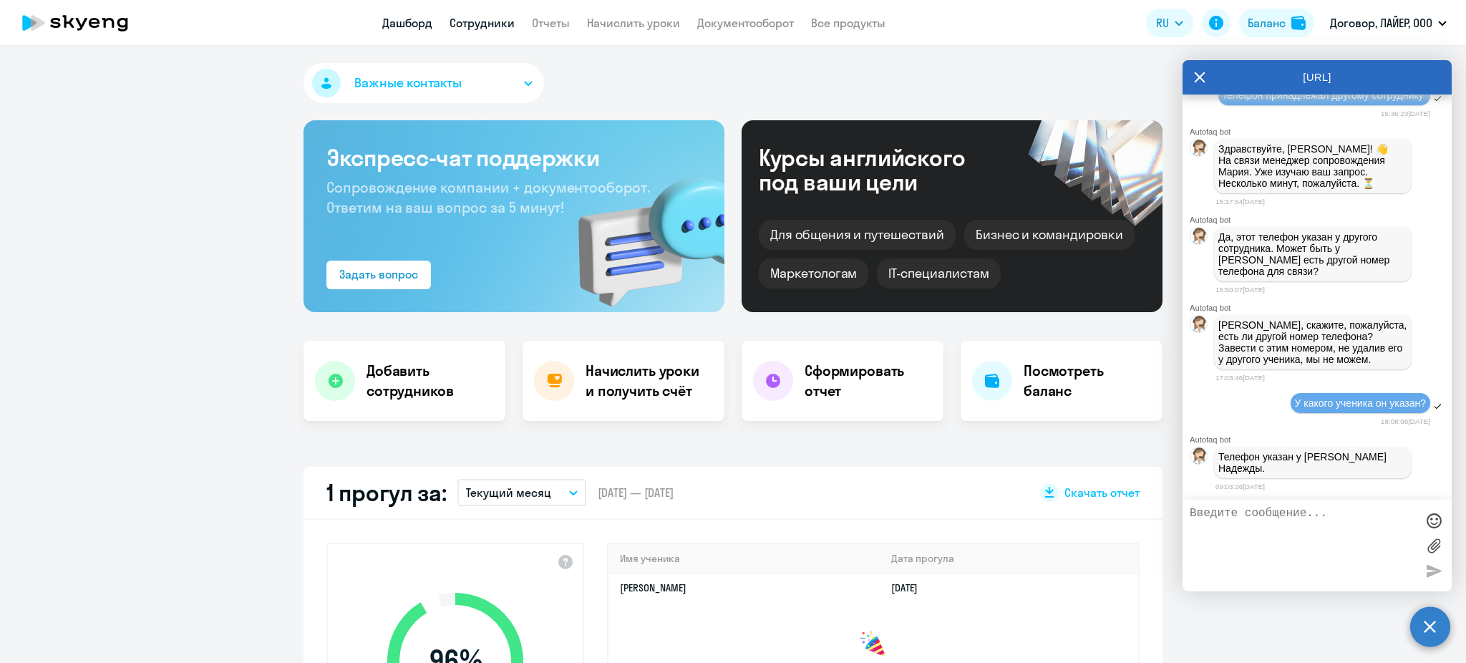
click at [465, 24] on link "Сотрудники" at bounding box center [482, 23] width 65 height 14
select select "30"
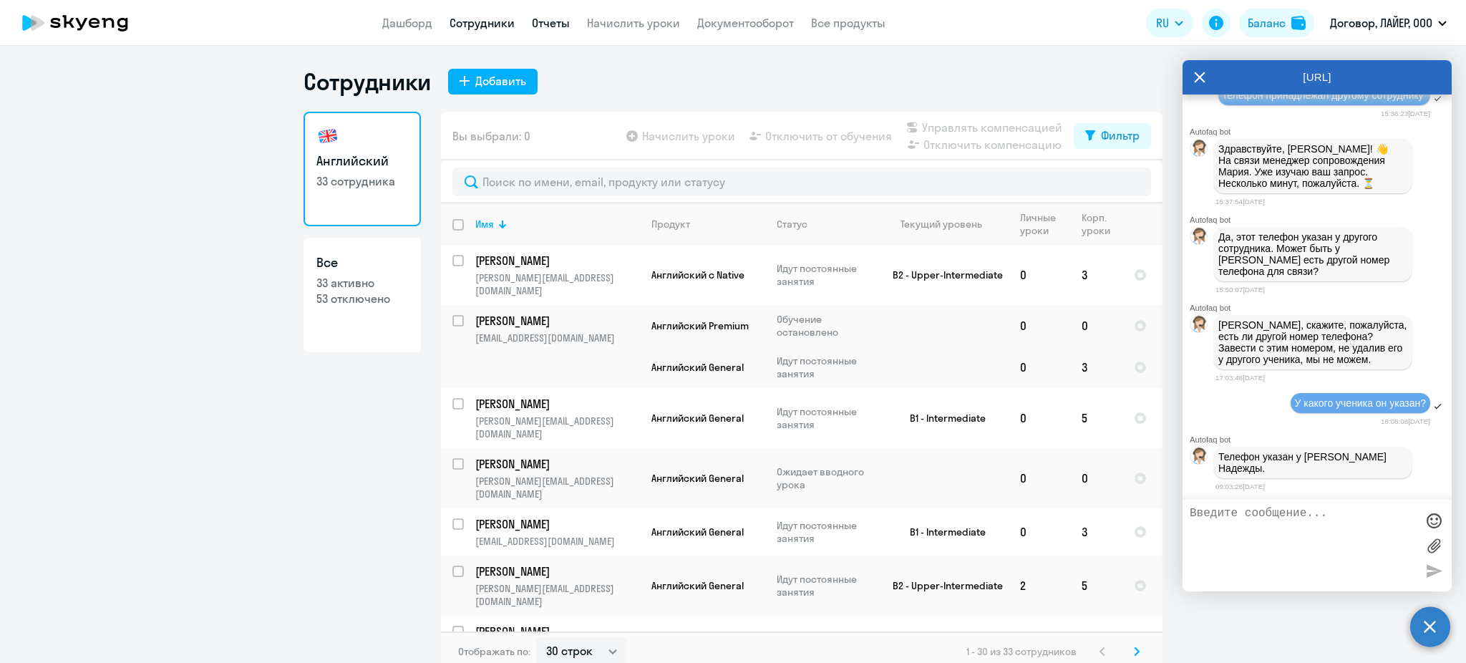
click at [564, 20] on link "Отчеты" at bounding box center [551, 23] width 38 height 14
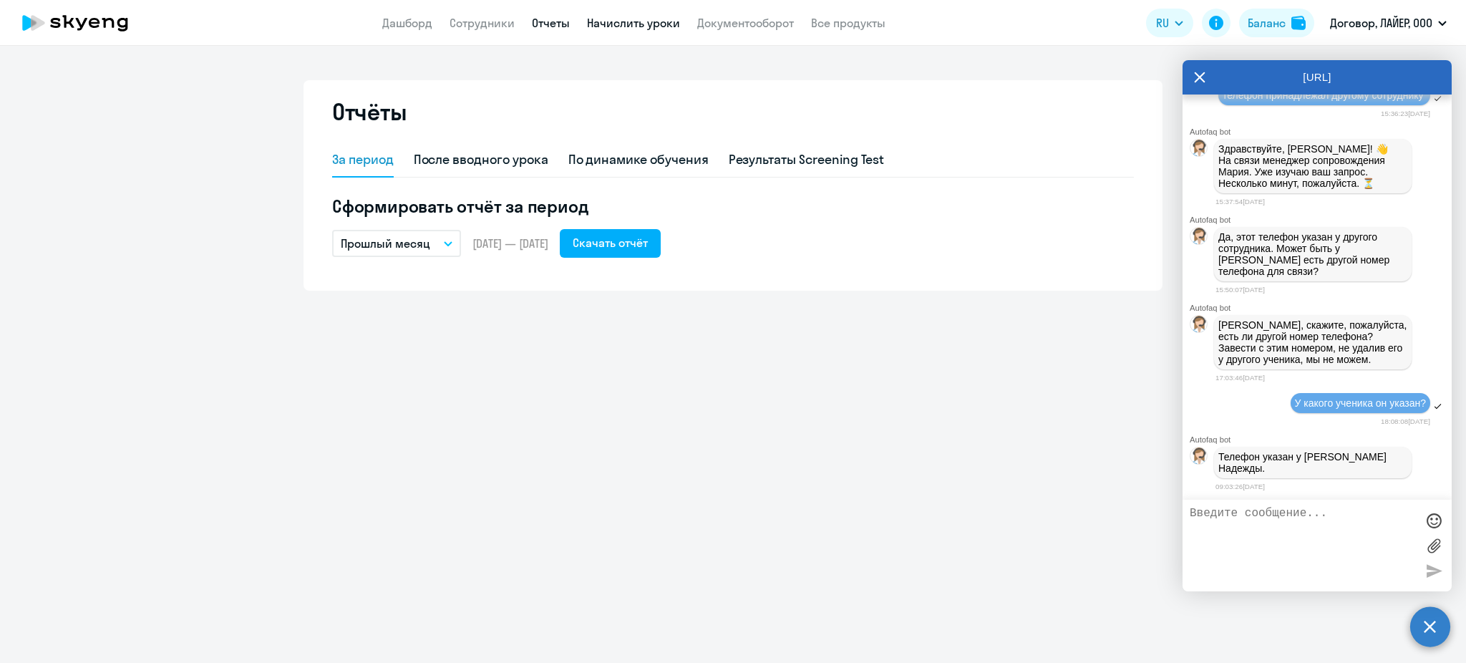
click at [611, 21] on link "Начислить уроки" at bounding box center [633, 23] width 93 height 14
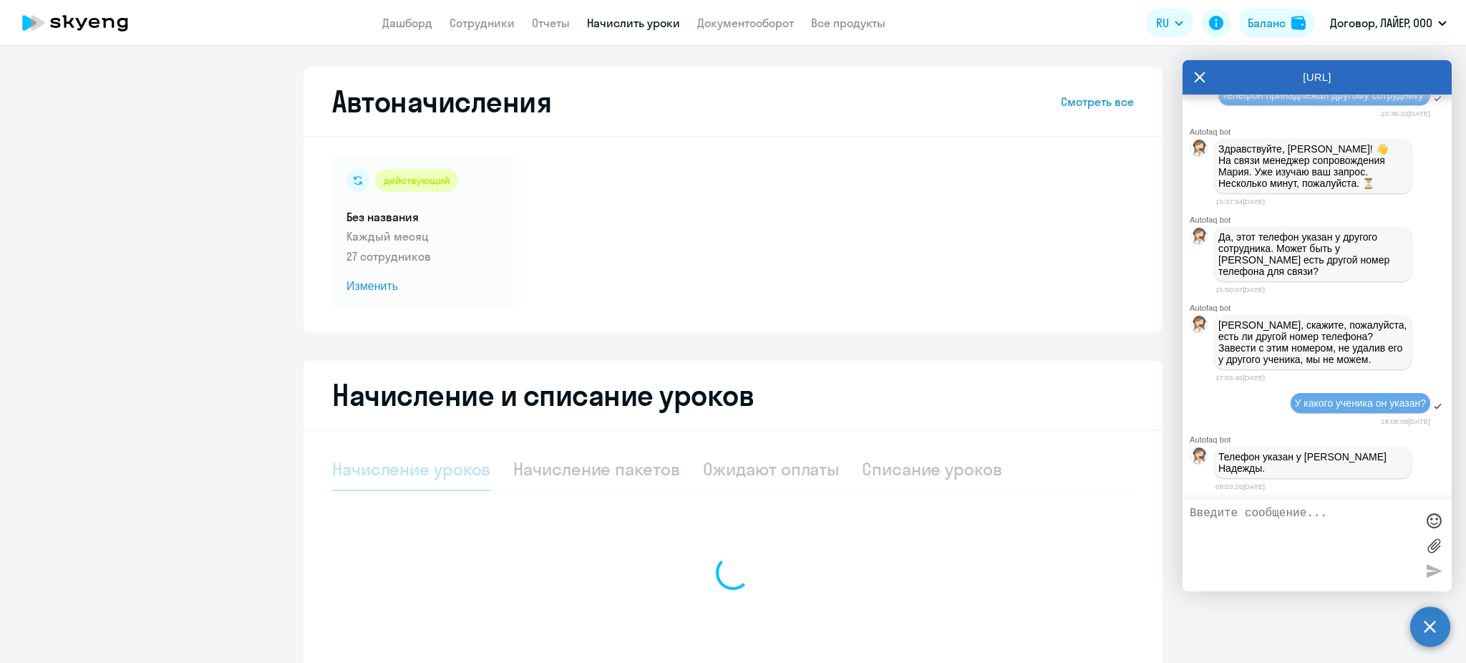
select select "10"
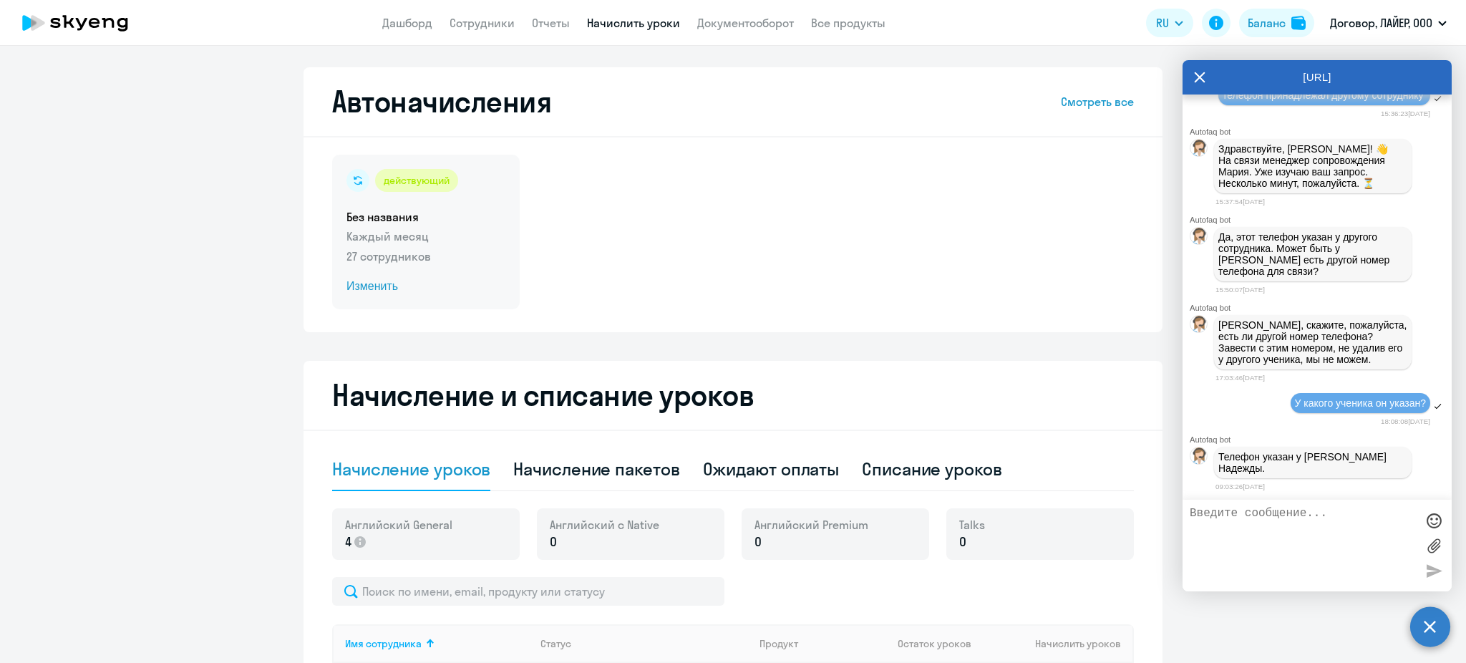
click at [375, 283] on span "Изменить" at bounding box center [426, 286] width 159 height 17
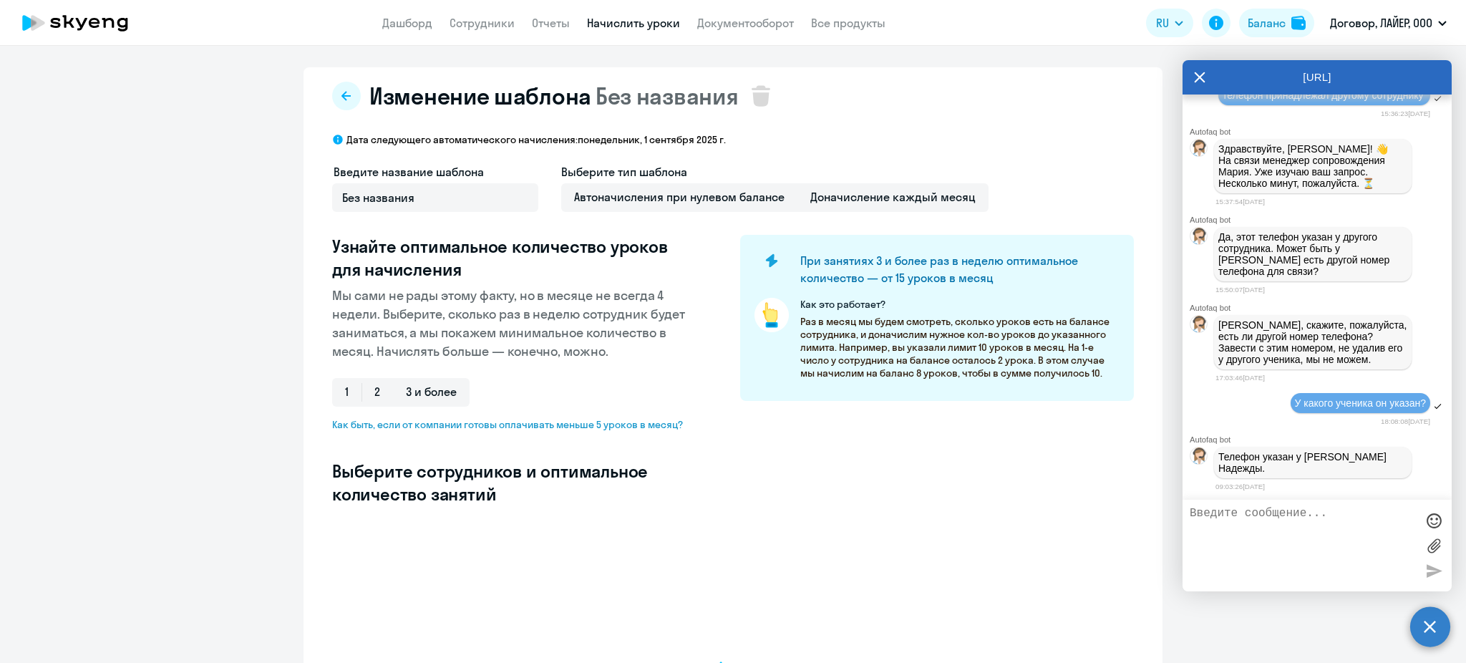
select select "10"
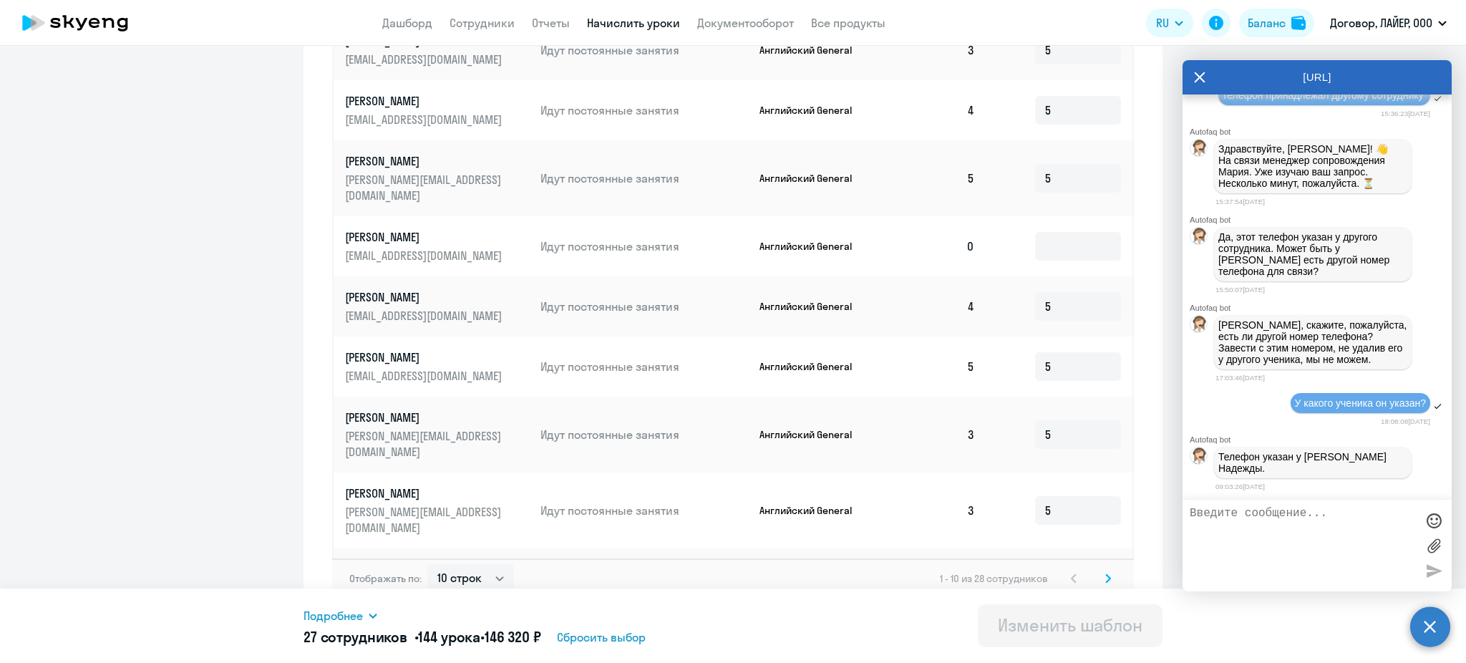
scroll to position [667, 0]
click at [1193, 80] on div "[URL]" at bounding box center [1317, 77] width 269 height 34
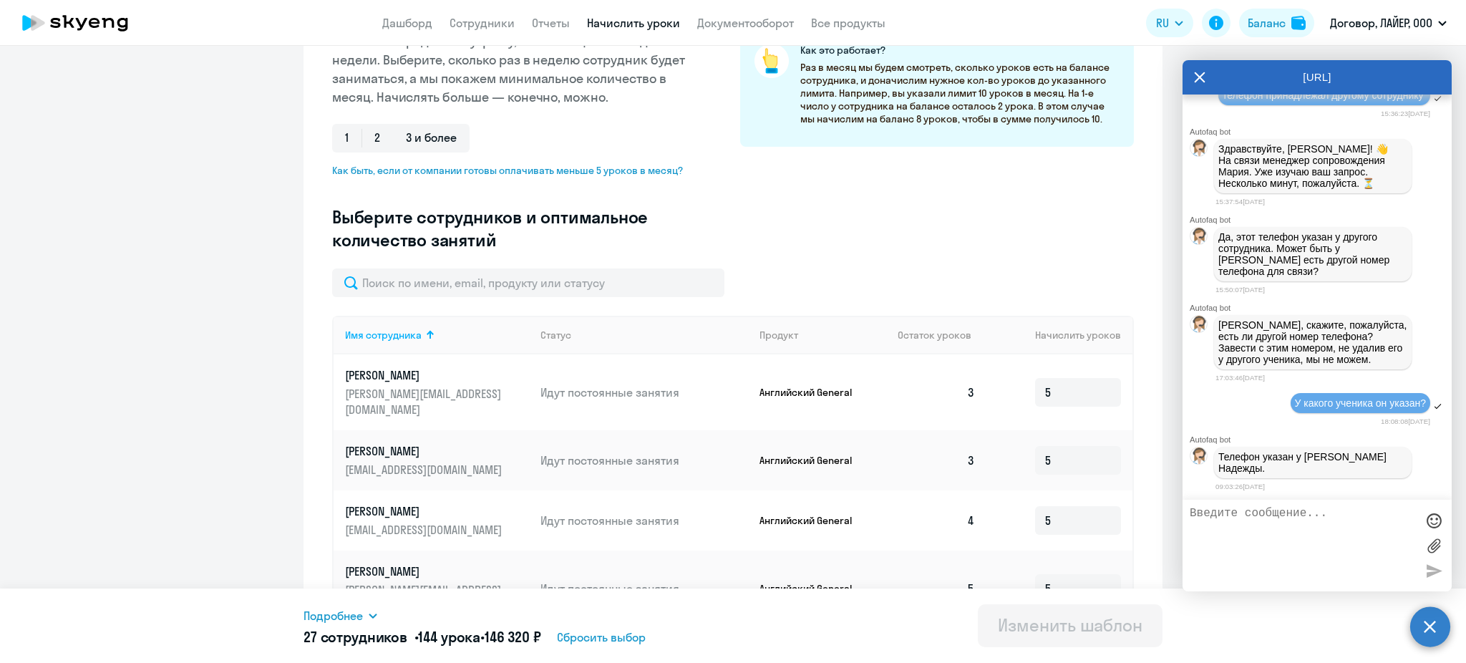
scroll to position [189, 0]
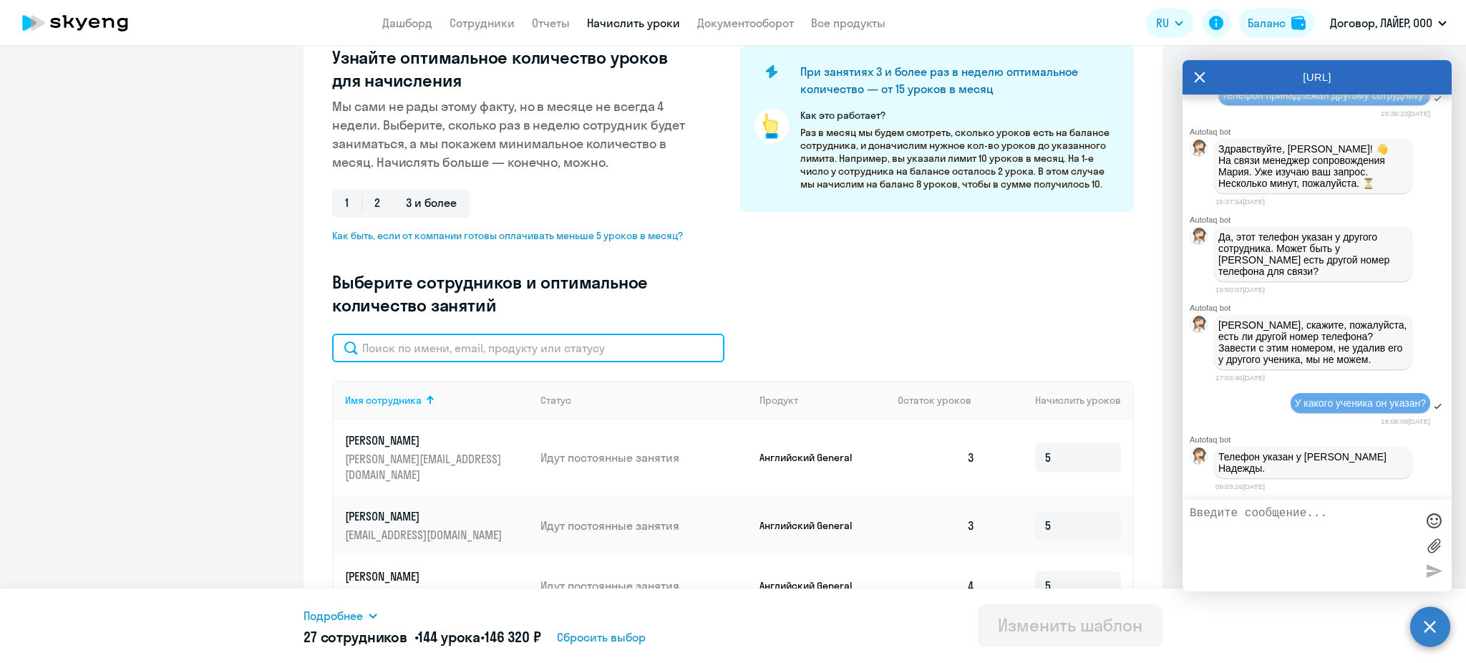
click at [502, 359] on input "text" at bounding box center [528, 348] width 392 height 29
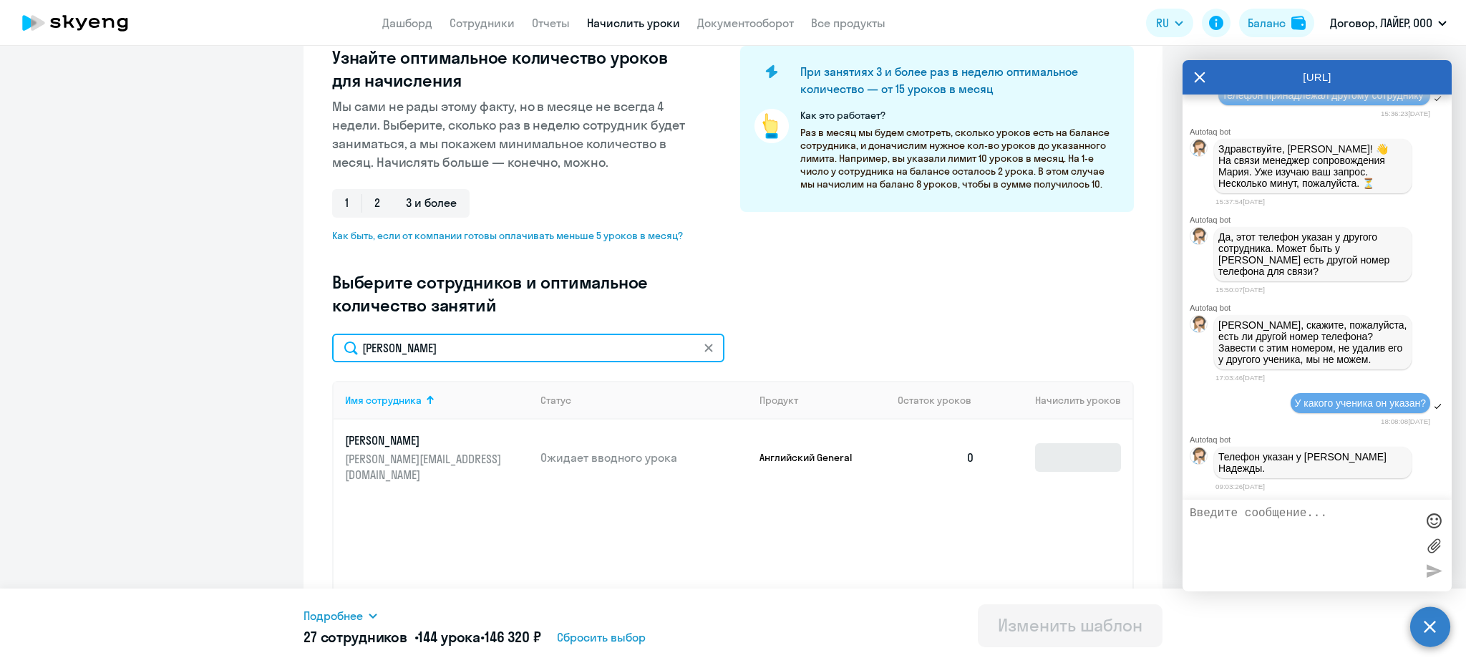
type input "[PERSON_NAME]"
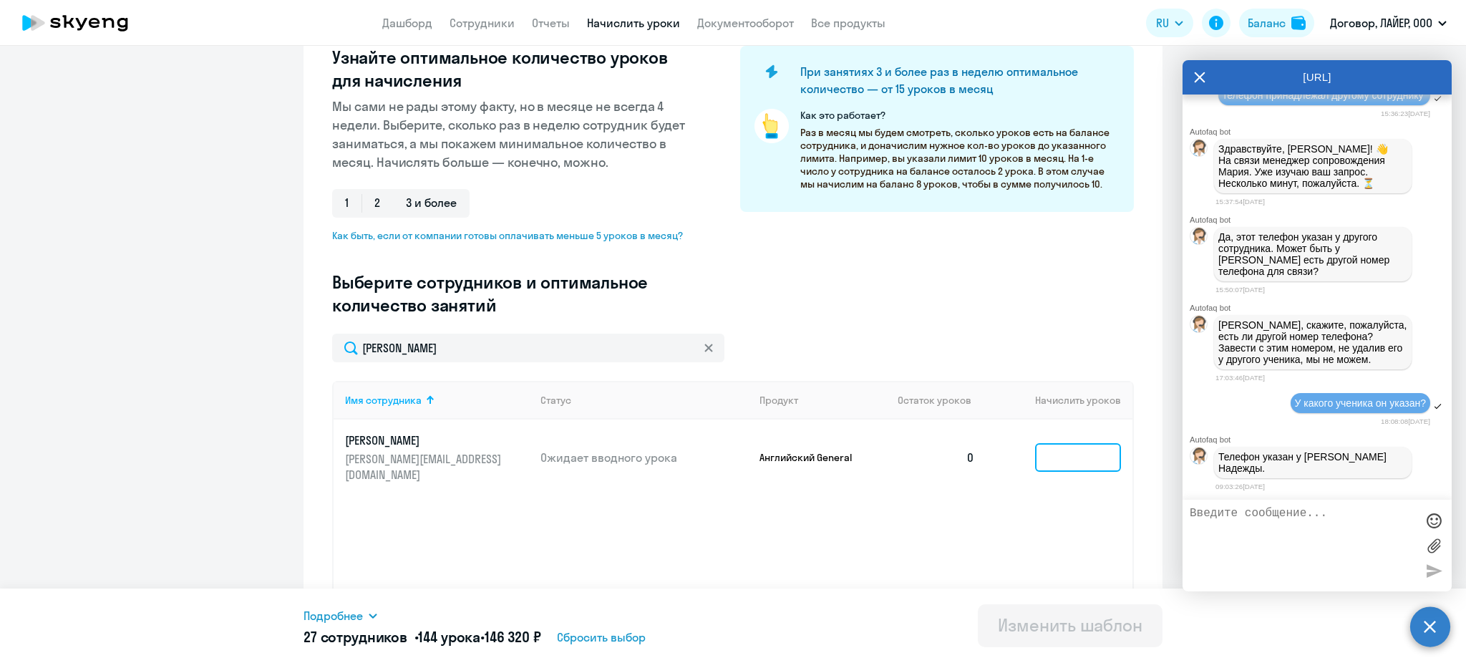
click at [1060, 447] on input at bounding box center [1078, 457] width 86 height 29
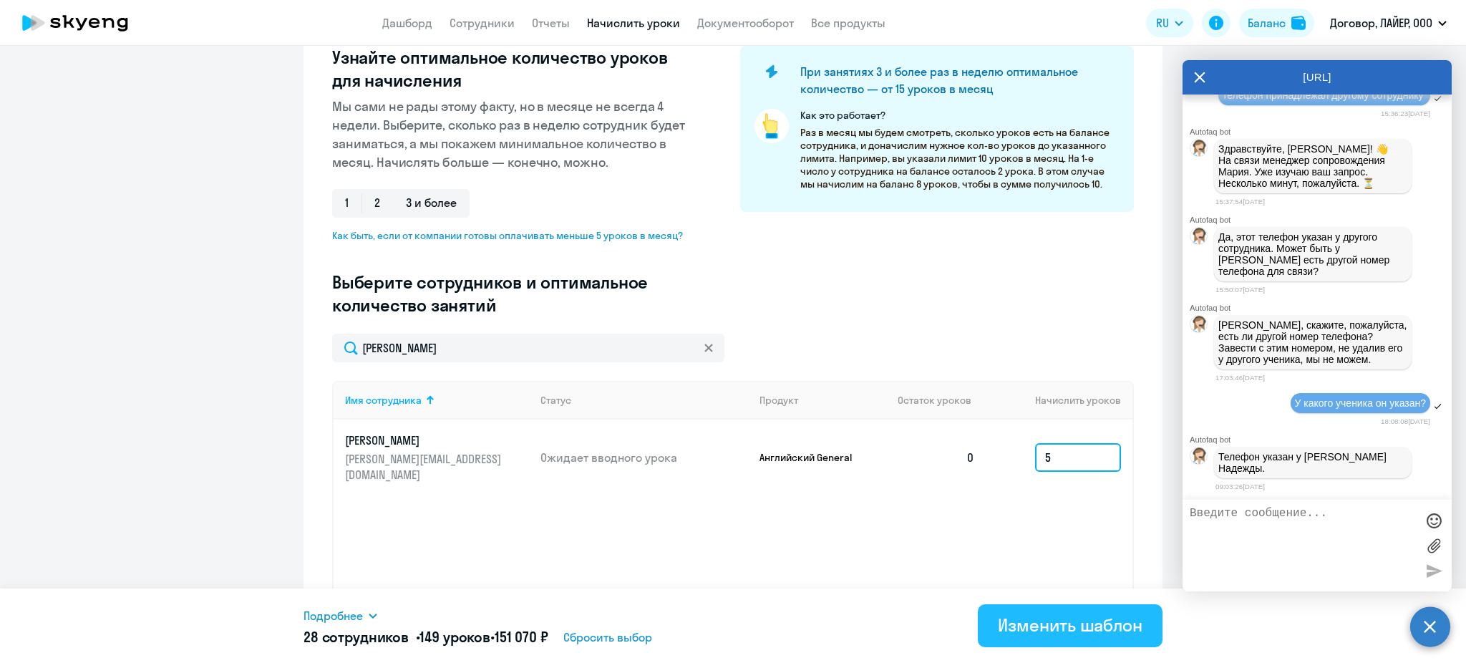
type input "5"
click at [1052, 629] on div "Изменить шаблон" at bounding box center [1070, 625] width 145 height 23
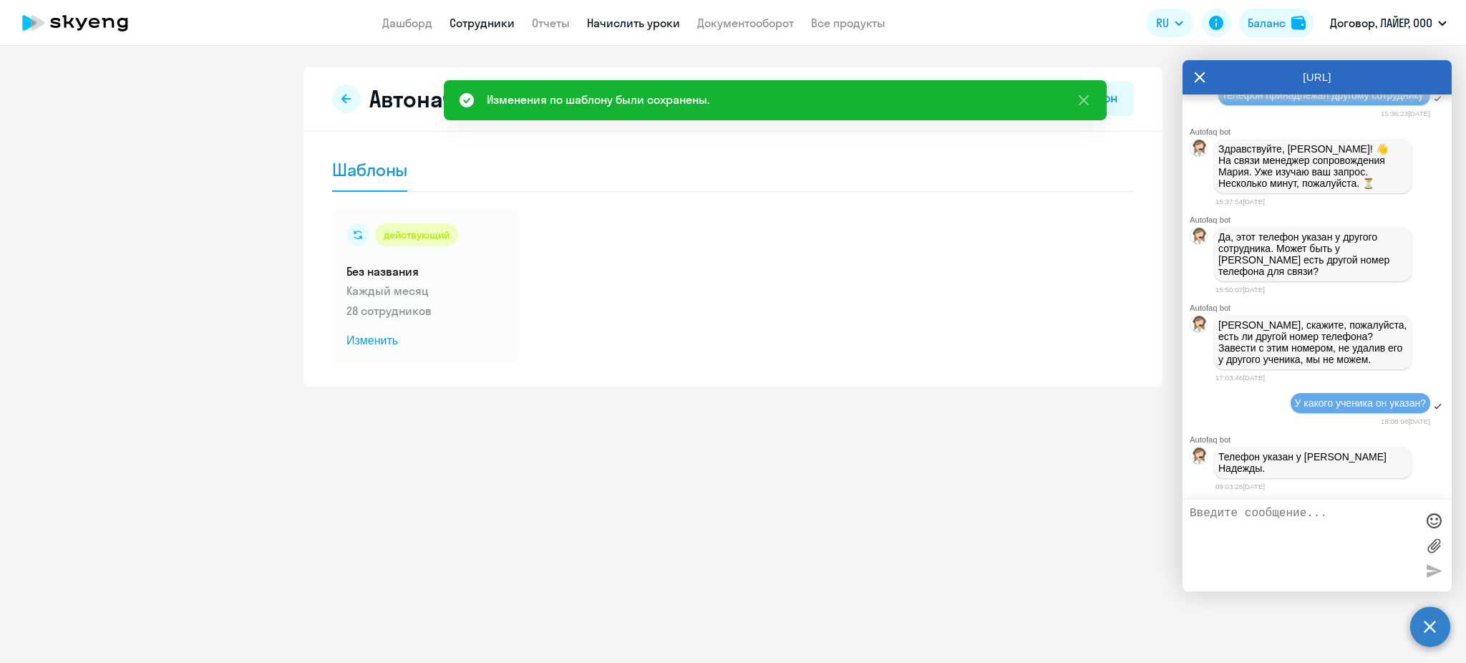
click at [485, 27] on link "Сотрудники" at bounding box center [482, 23] width 65 height 14
select select "30"
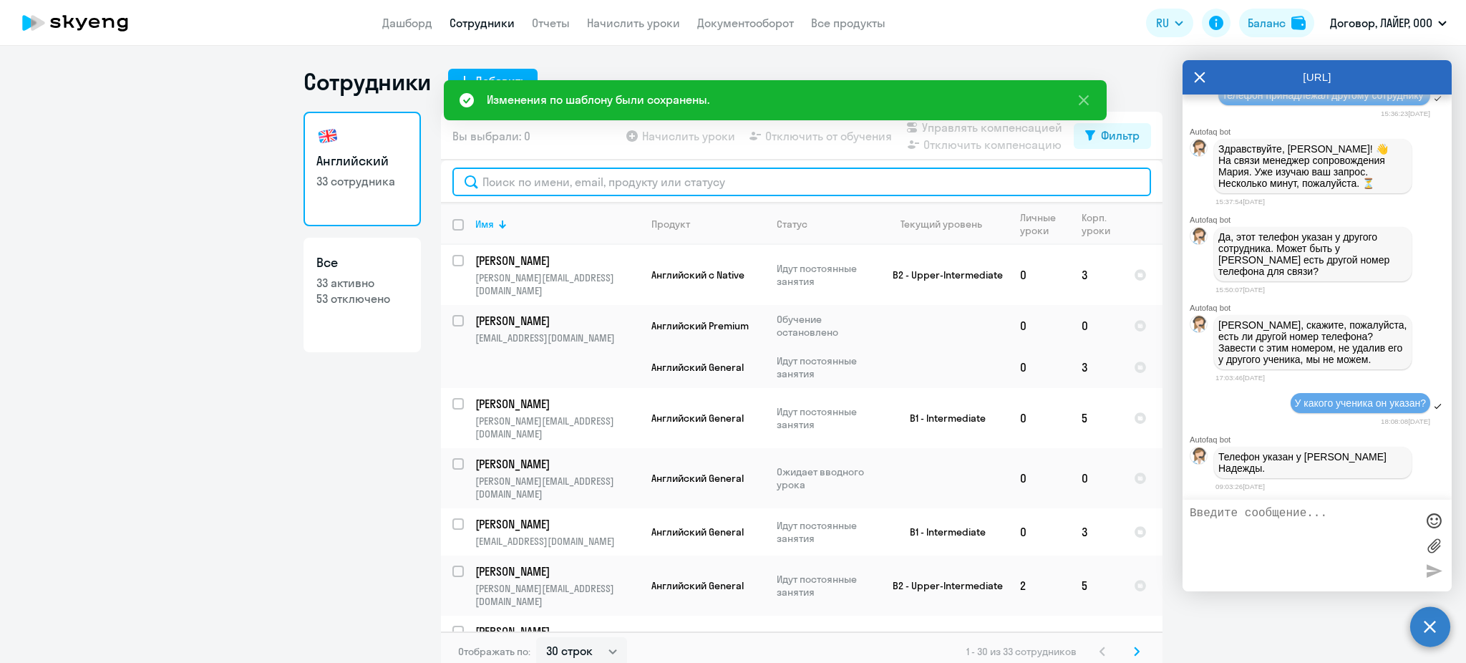
click at [541, 178] on input "text" at bounding box center [801, 182] width 699 height 29
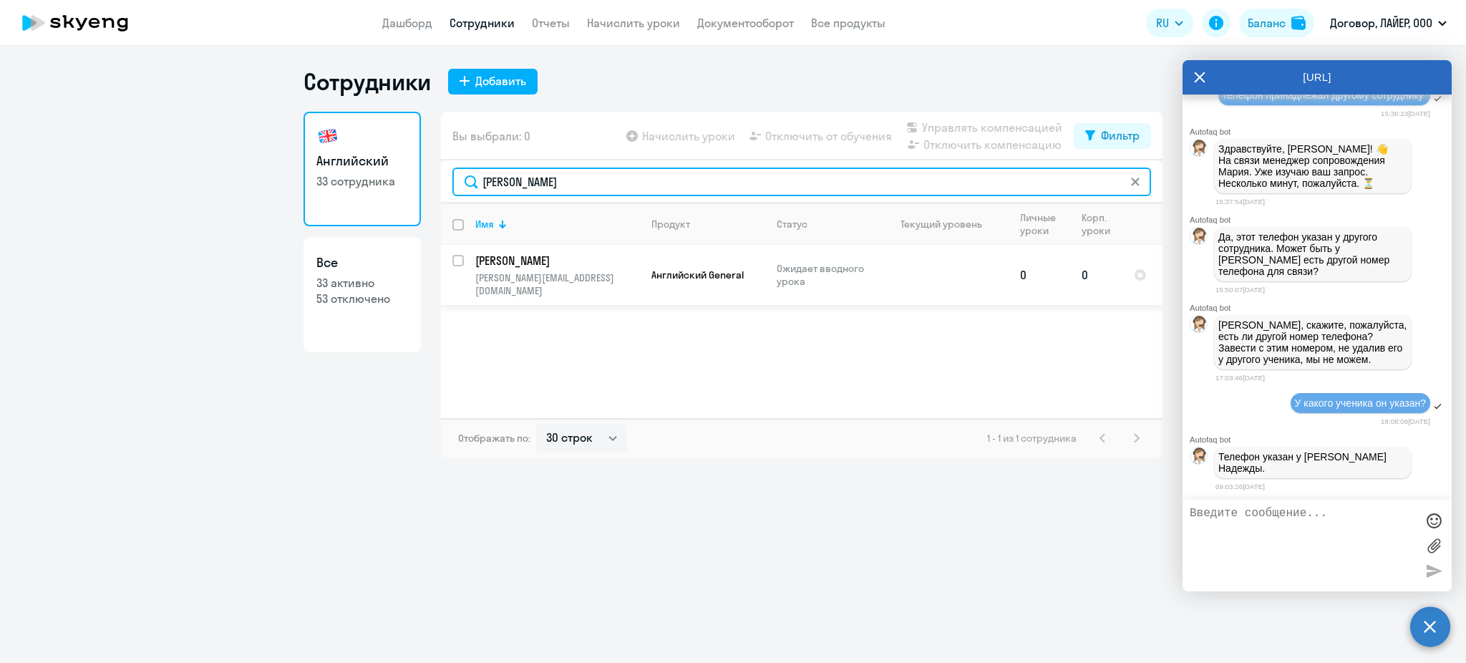
type input "[PERSON_NAME]"
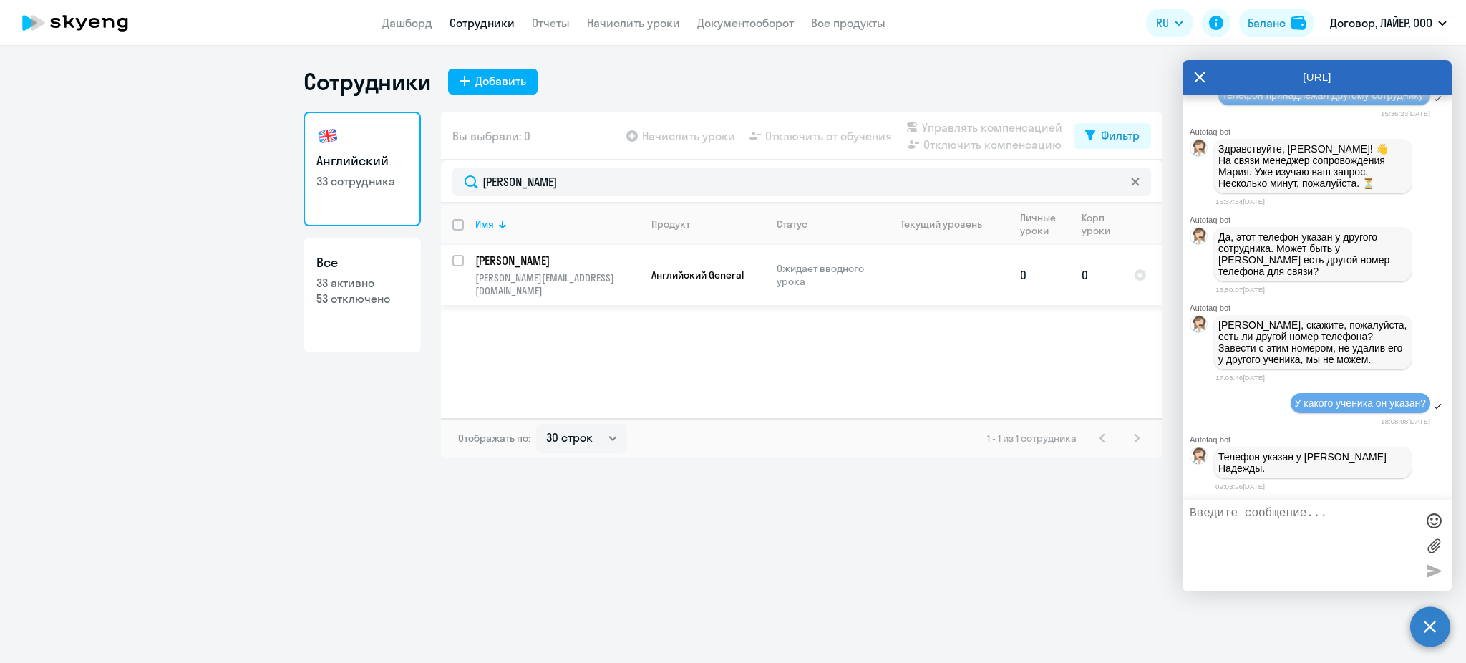
click at [1106, 281] on td "0" at bounding box center [1096, 275] width 52 height 60
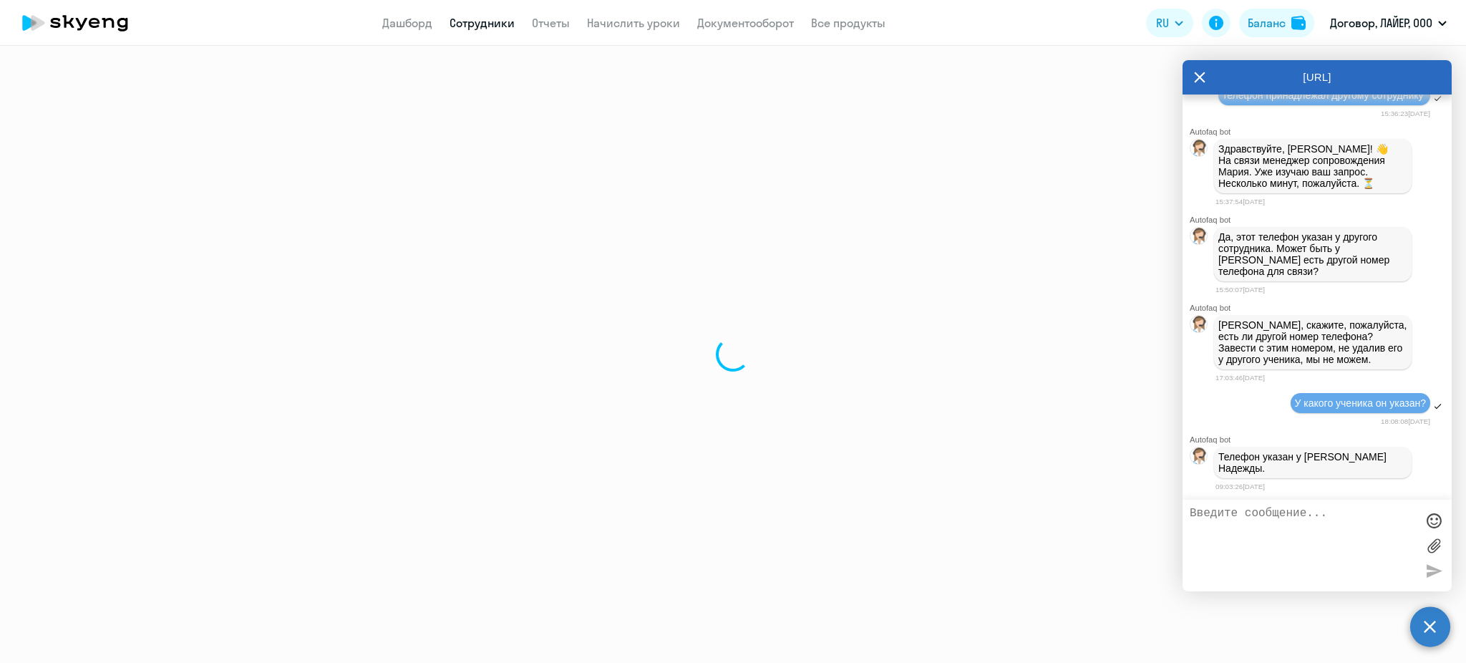
select select "english"
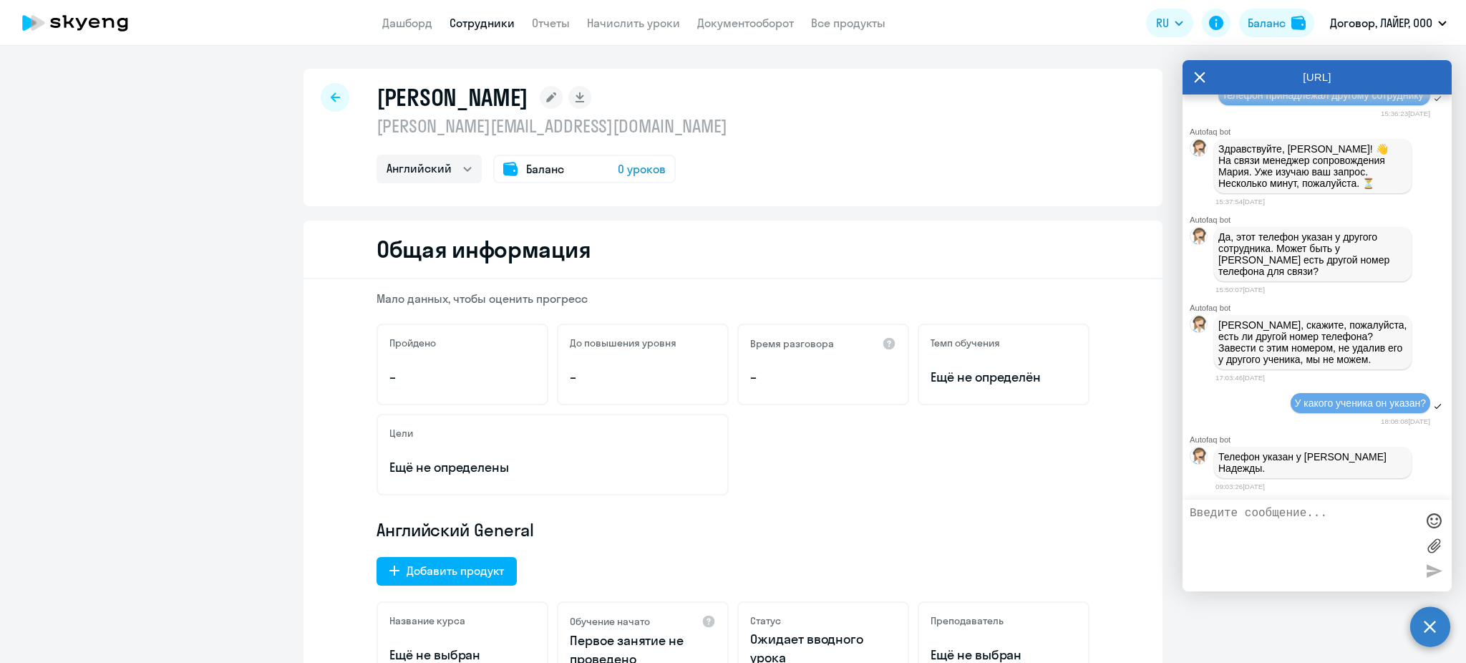
click at [556, 100] on icon at bounding box center [551, 97] width 10 height 10
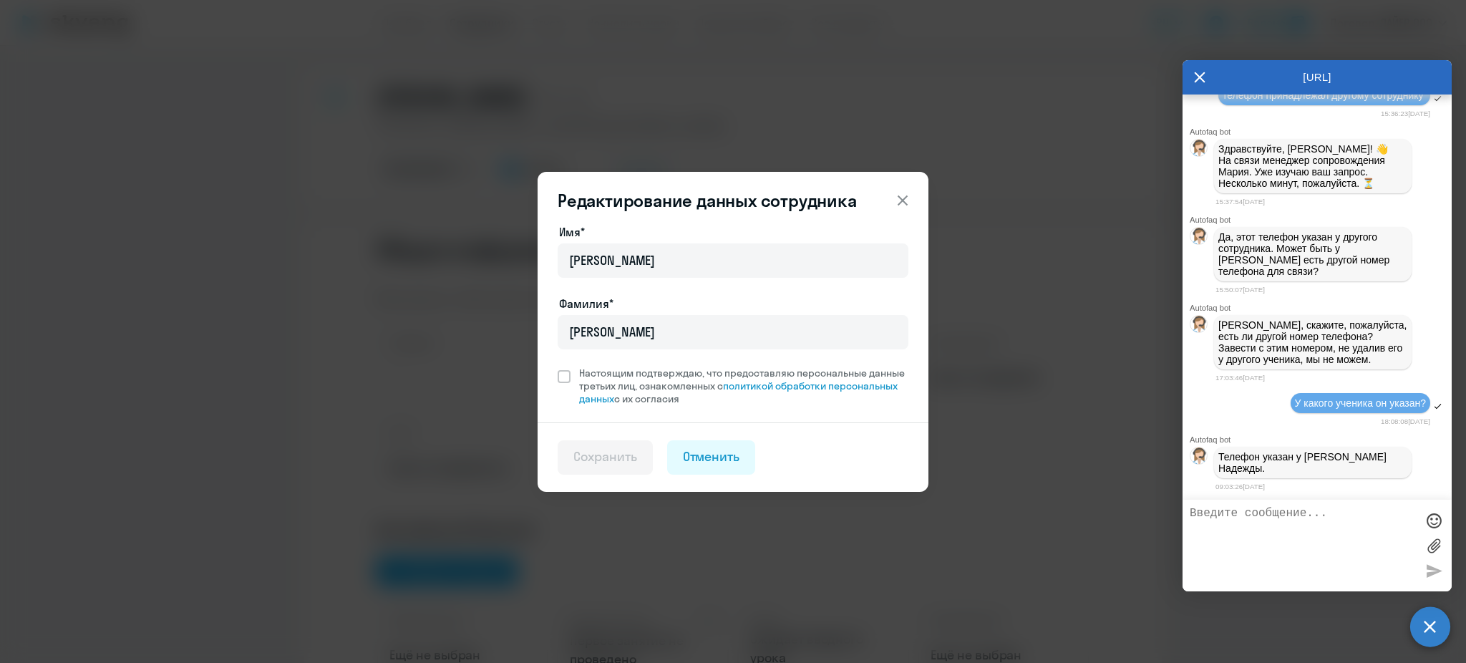
click at [896, 198] on icon at bounding box center [902, 200] width 17 height 17
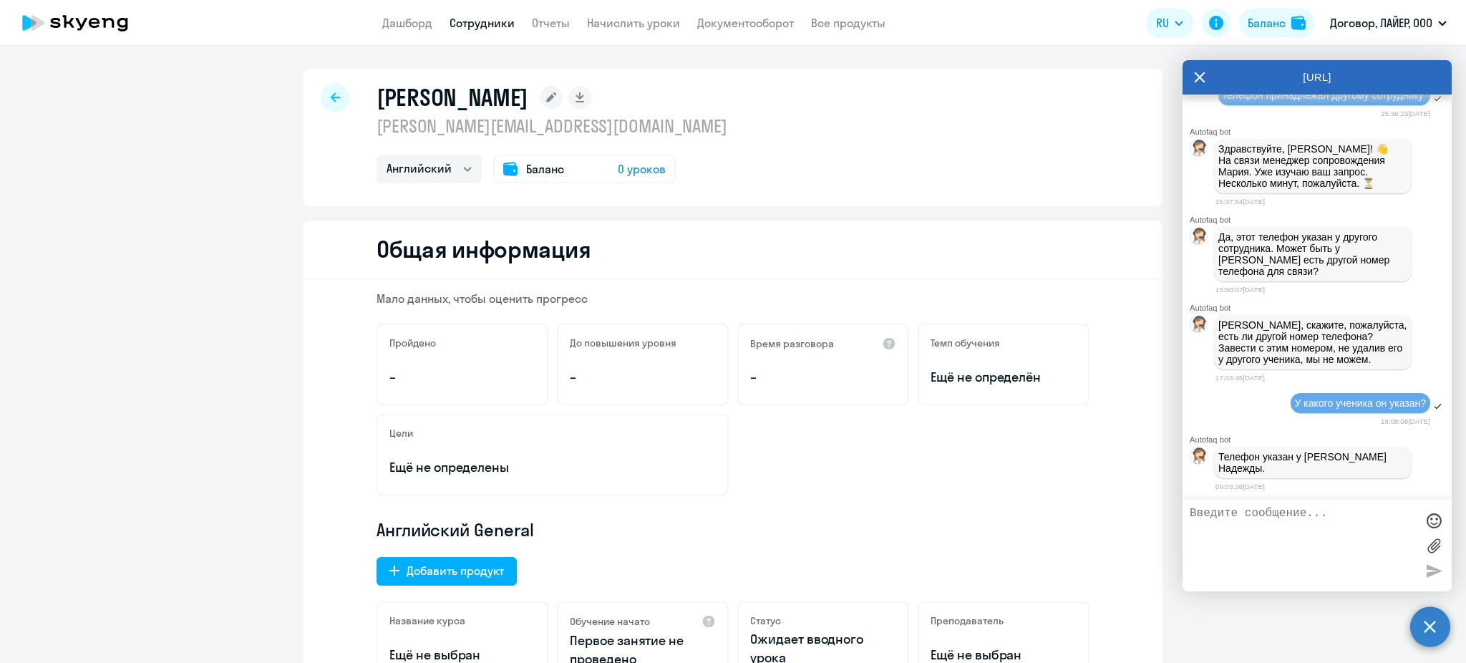
click at [603, 160] on div "Баланс 0 уроков" at bounding box center [584, 169] width 183 height 29
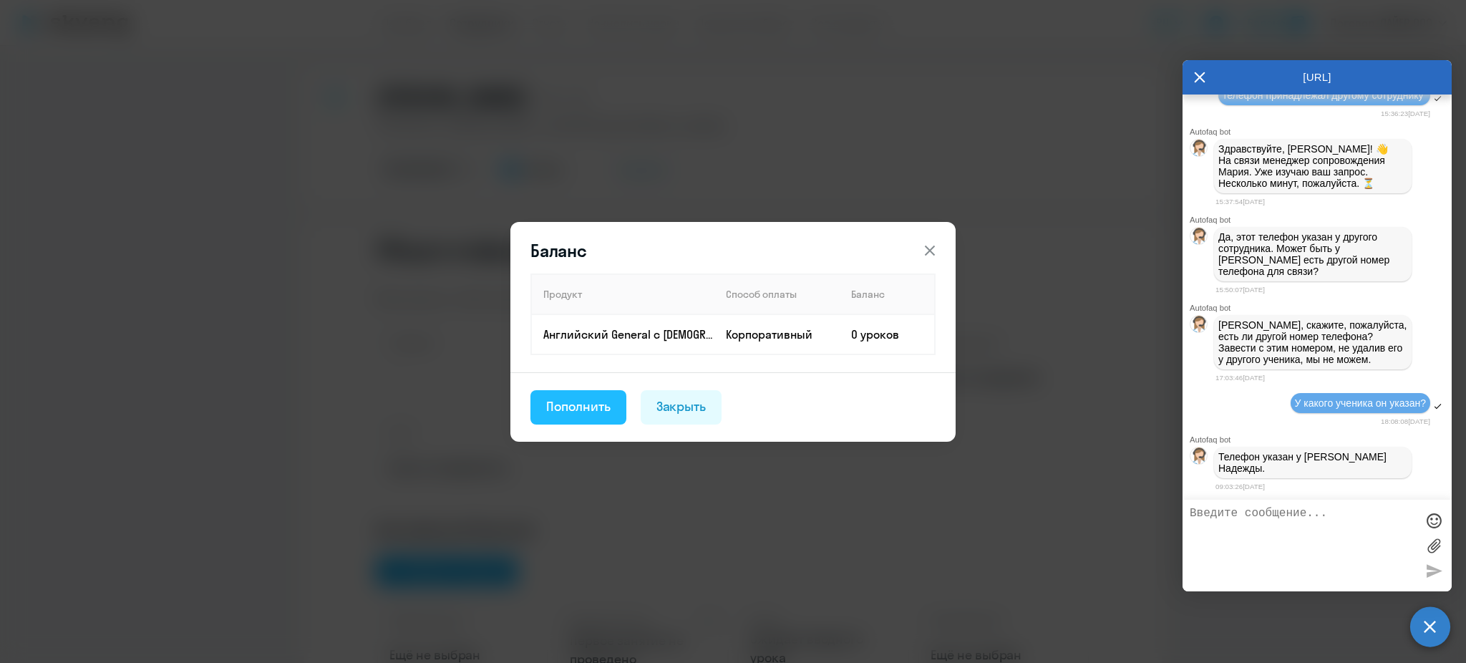
click at [609, 410] on div "Пополнить" at bounding box center [578, 406] width 64 height 19
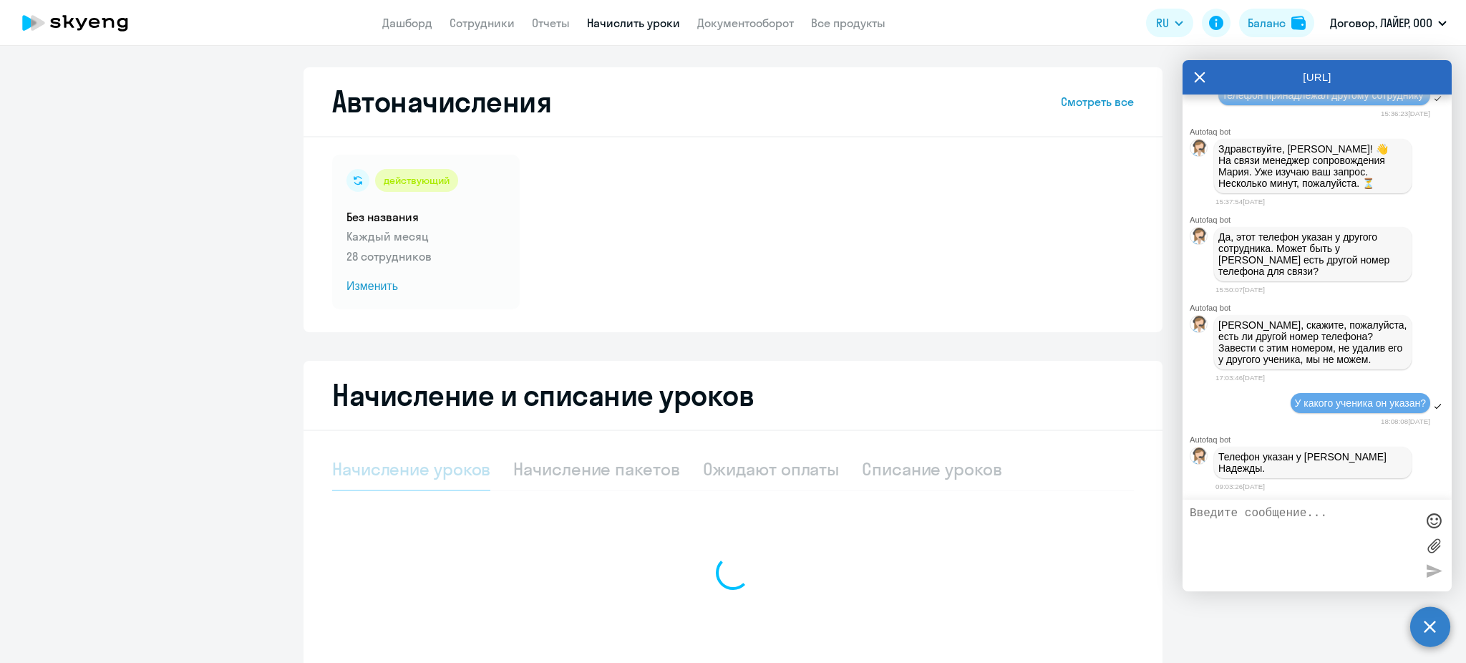
select select "10"
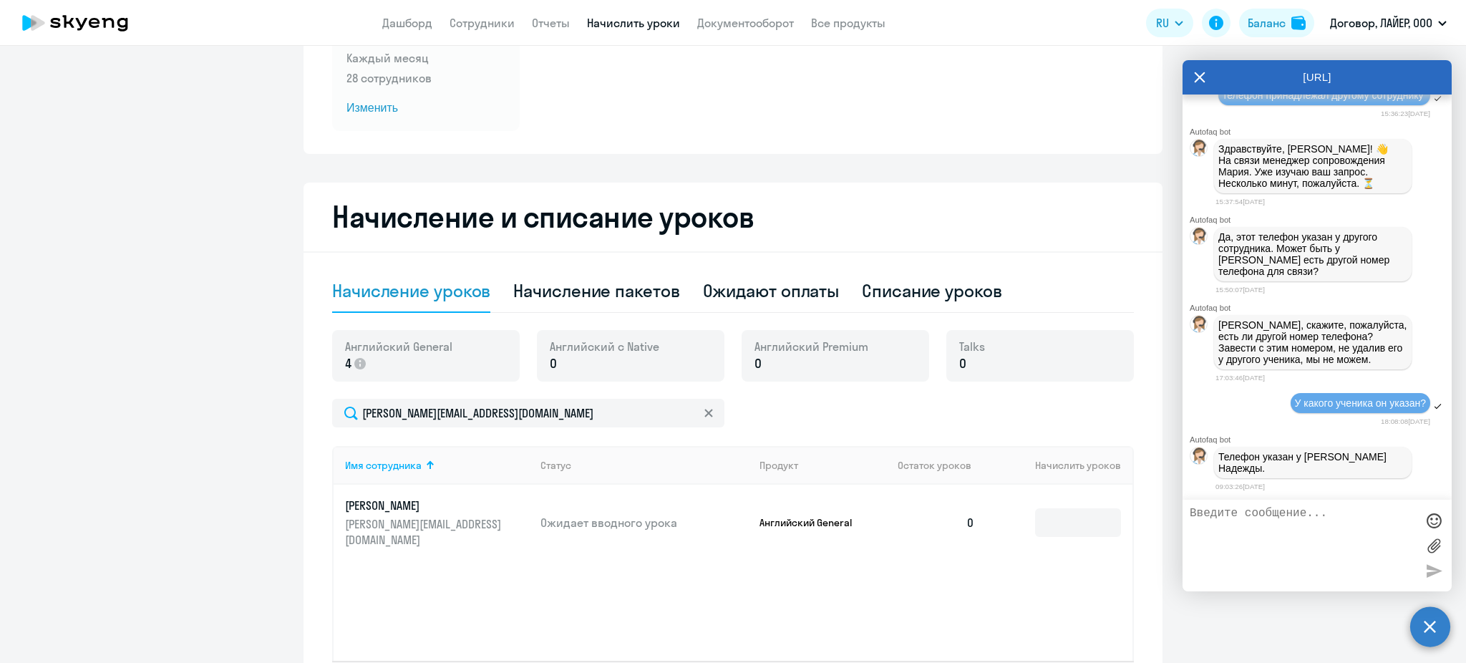
scroll to position [295, 0]
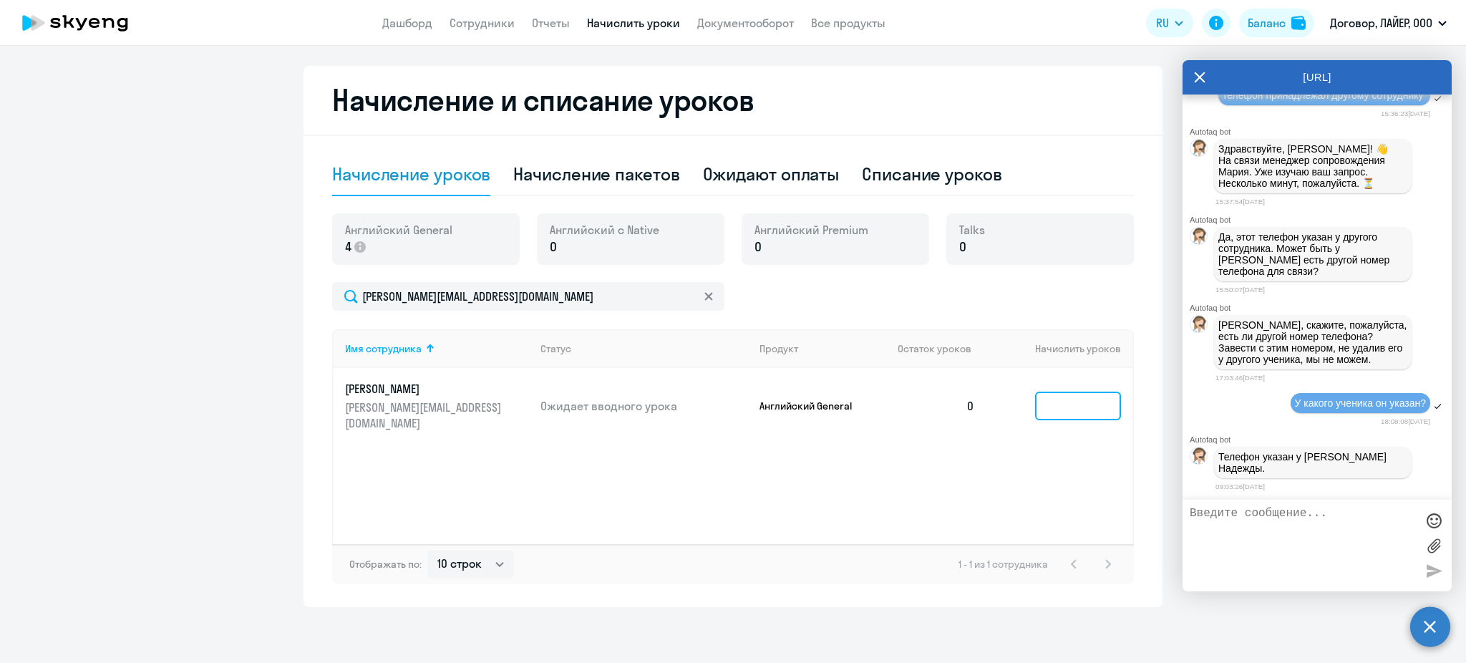
click at [1067, 407] on input at bounding box center [1078, 406] width 86 height 29
type input "5"
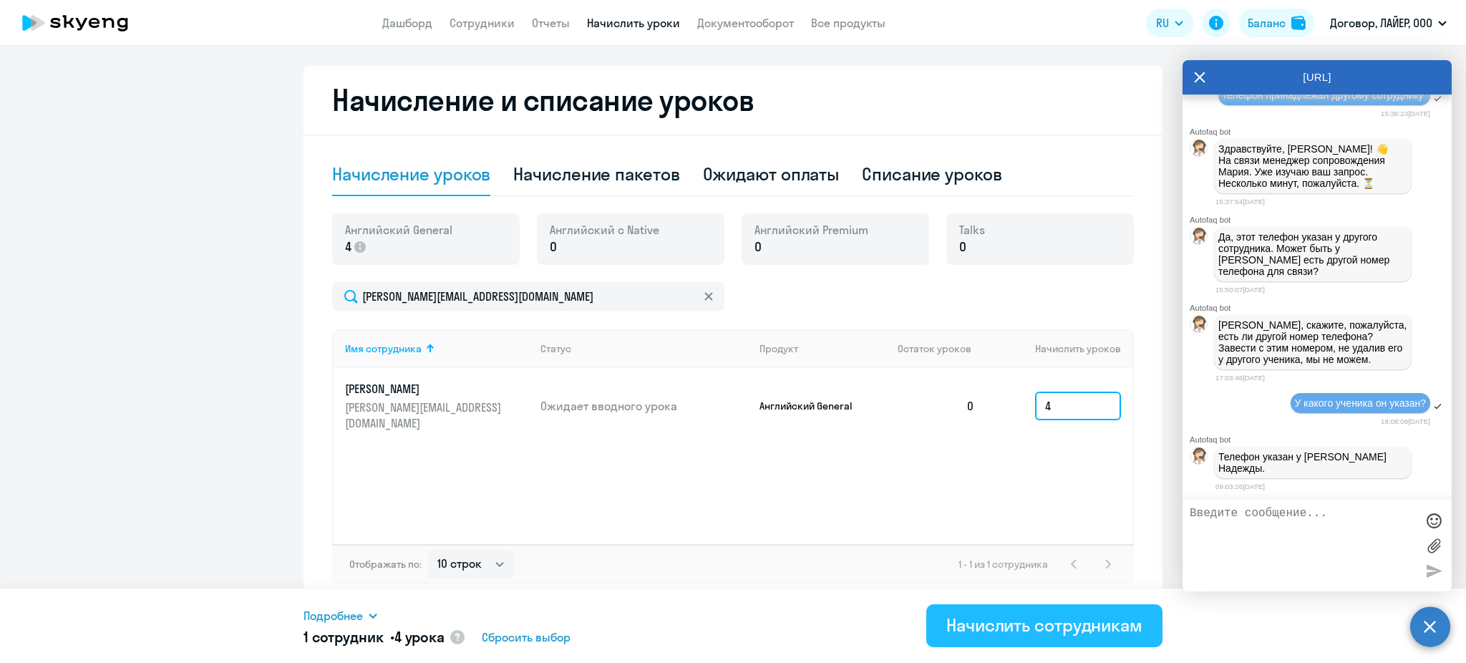
type input "4"
click at [1044, 631] on div "Начислить сотрудникам" at bounding box center [1044, 625] width 196 height 23
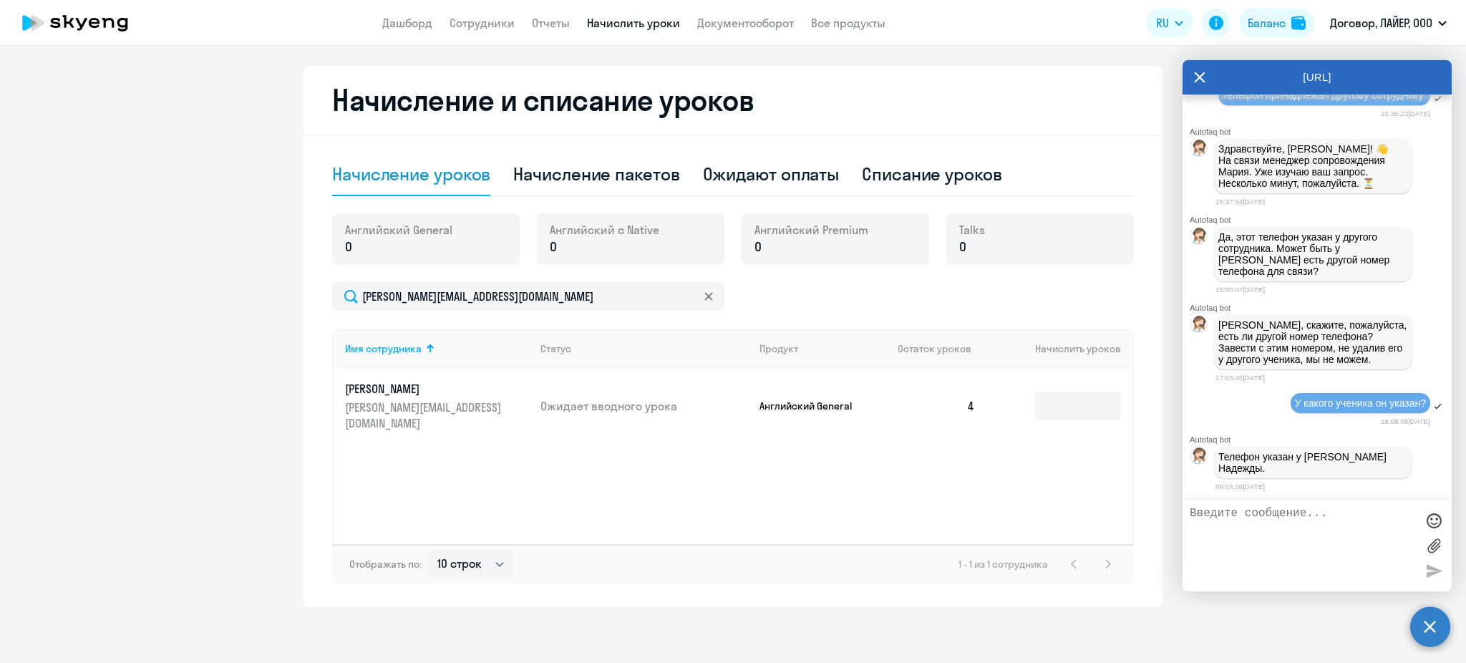
scroll to position [15311, 0]
click at [96, 33] on icon at bounding box center [75, 23] width 126 height 36
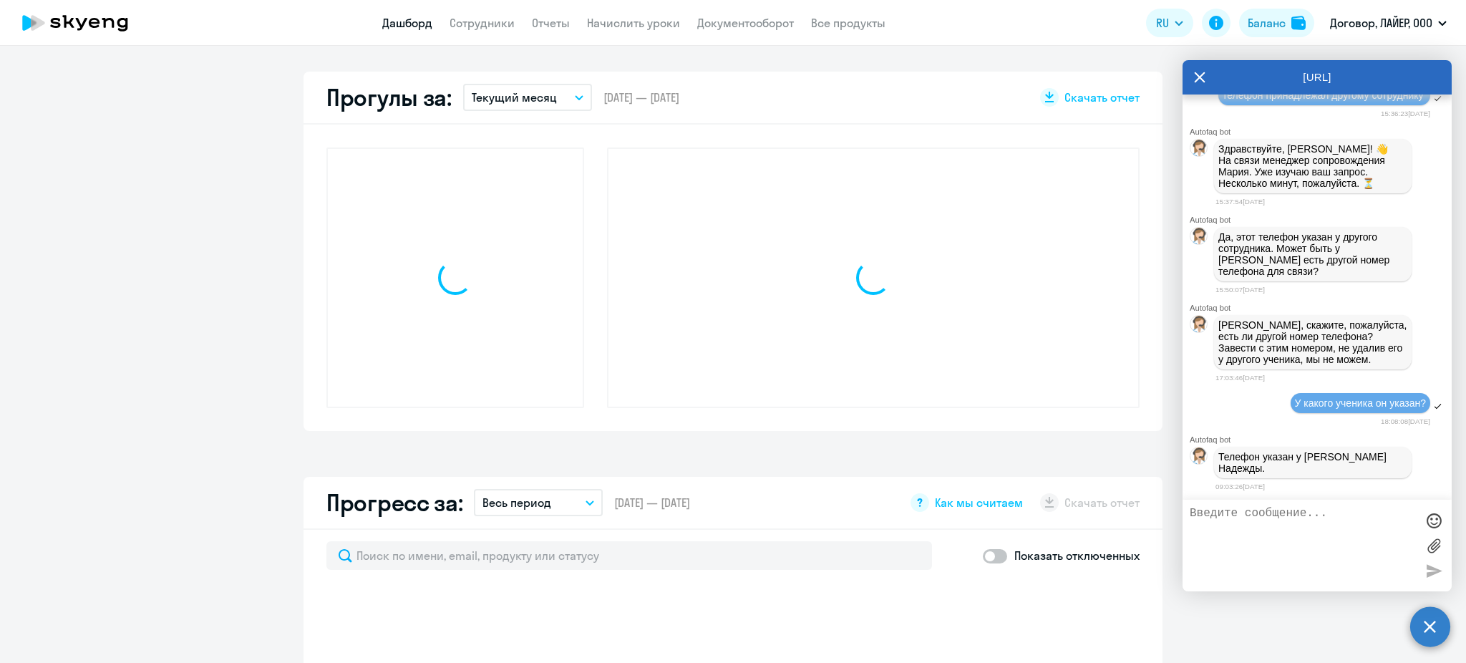
scroll to position [395, 0]
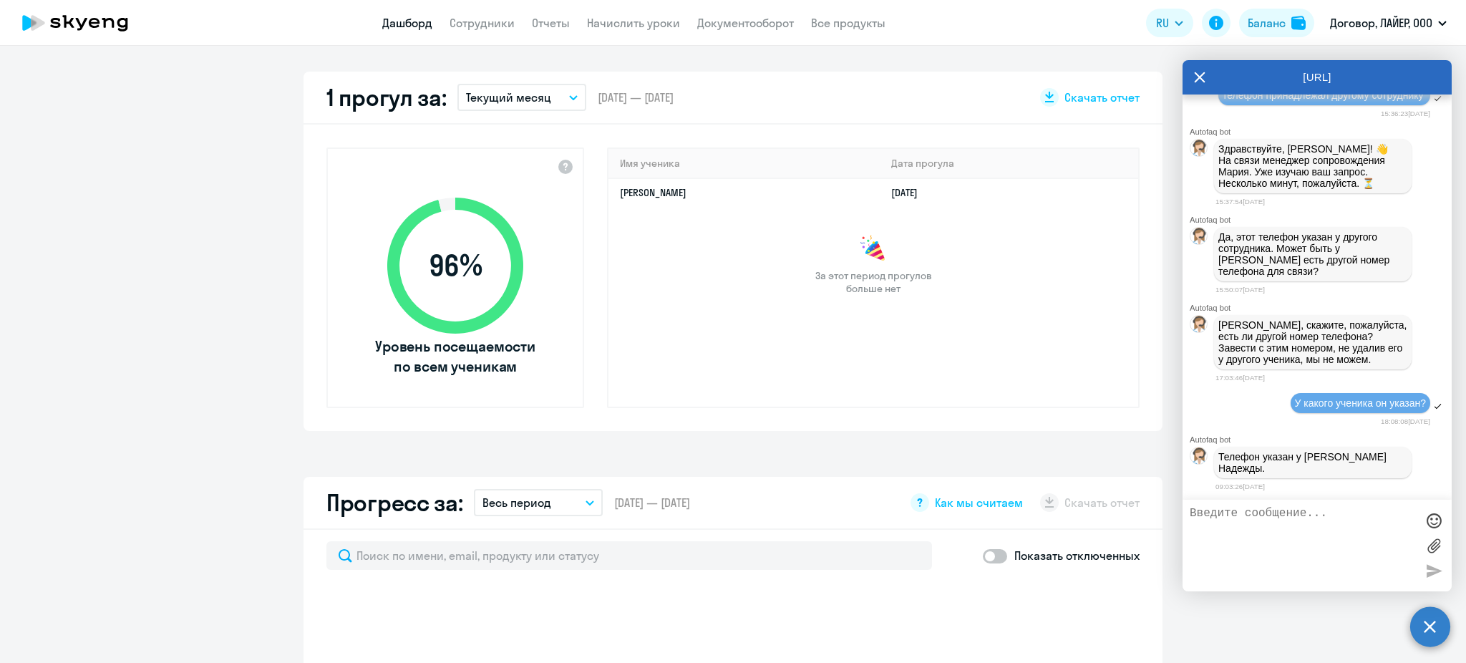
select select "30"
